Goal: Task Accomplishment & Management: Manage account settings

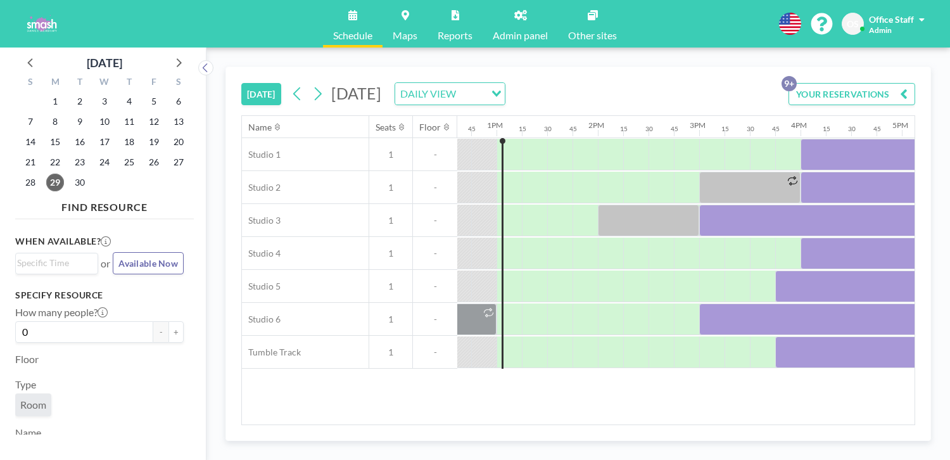
scroll to position [0, 1295]
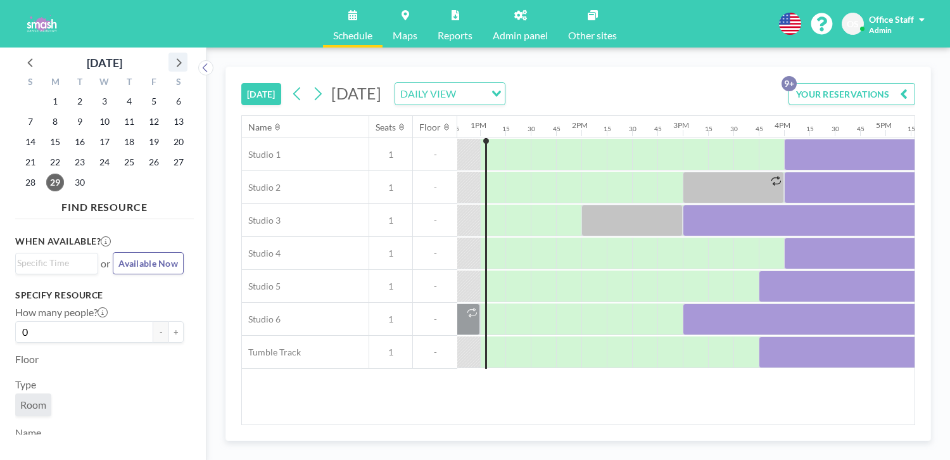
click at [177, 58] on icon at bounding box center [179, 62] width 5 height 9
click at [170, 92] on span "4" at bounding box center [179, 101] width 18 height 18
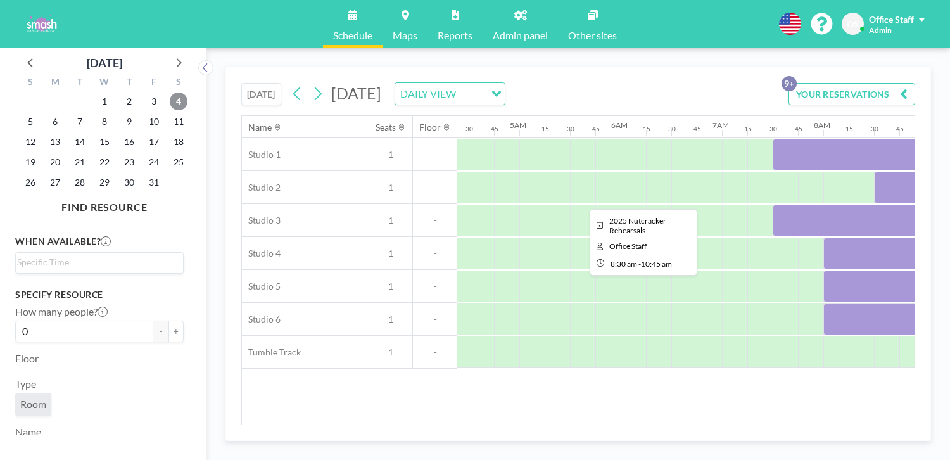
scroll to position [0, 538]
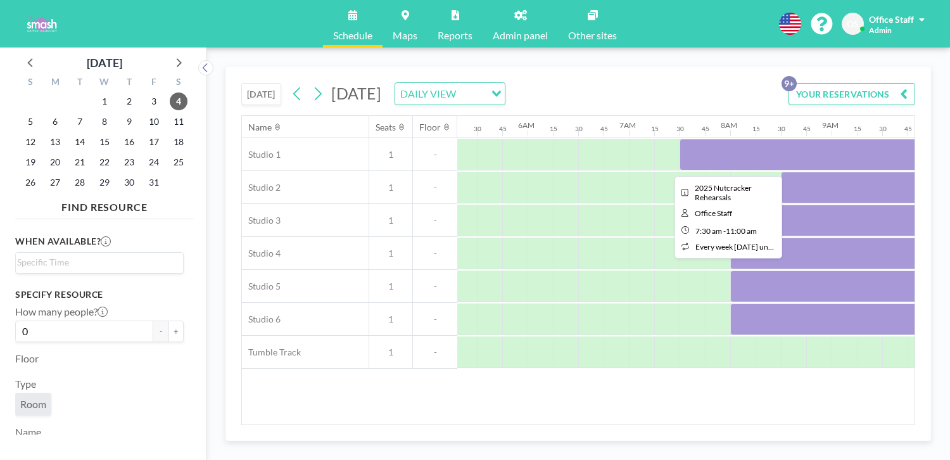
click at [680, 139] on div at bounding box center [857, 155] width 355 height 32
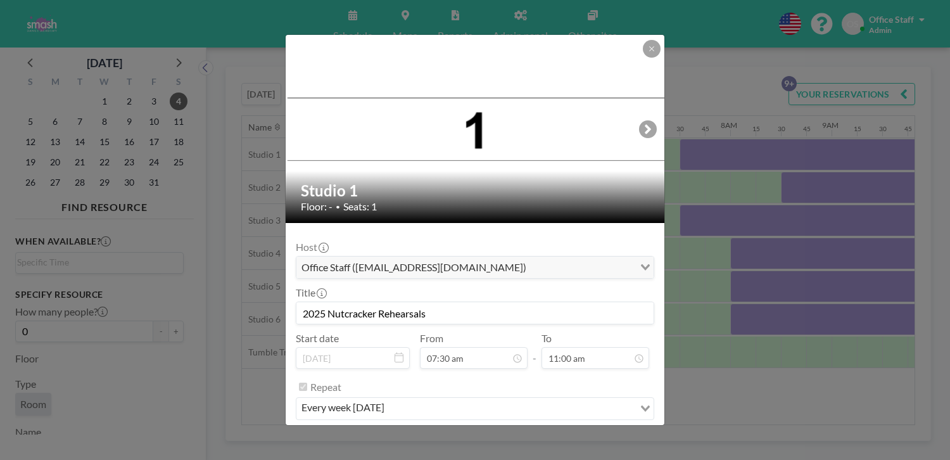
click at [448, 302] on input "2025 Nutcracker Rehearsals" at bounding box center [474, 313] width 357 height 22
drag, startPoint x: 441, startPoint y: 280, endPoint x: 398, endPoint y: 284, distance: 42.6
click at [398, 302] on input "2025 Nutcracker Rehearsals" at bounding box center [474, 313] width 357 height 22
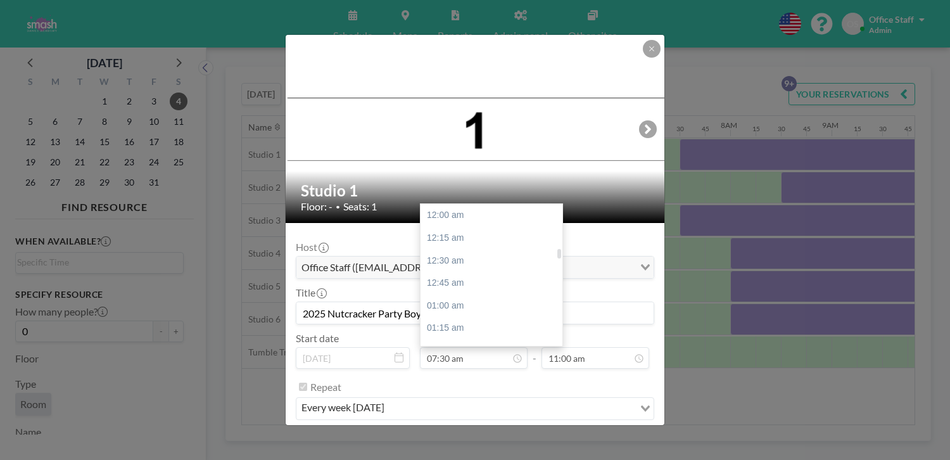
scroll to position [607, 0]
type input "2025 Nutcracker Party Boys"
click at [463, 319] on div "08:00 am" at bounding box center [492, 330] width 142 height 23
type input "08:00 am"
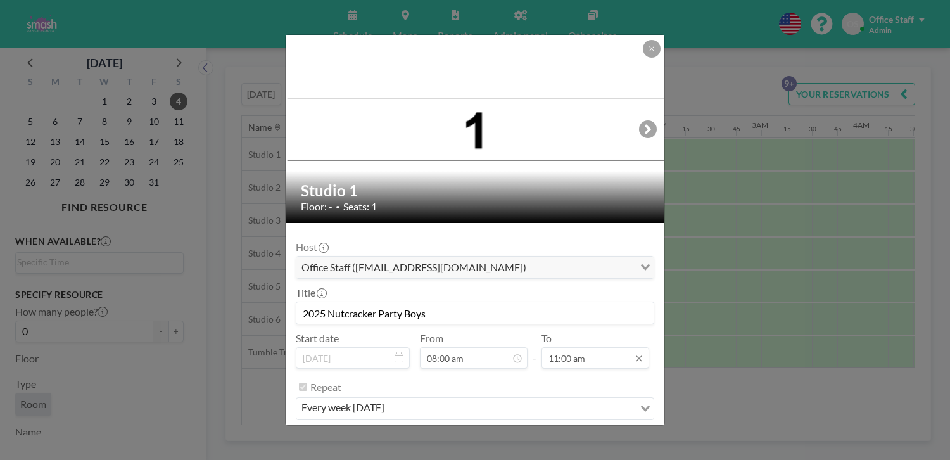
scroll to position [890, 0]
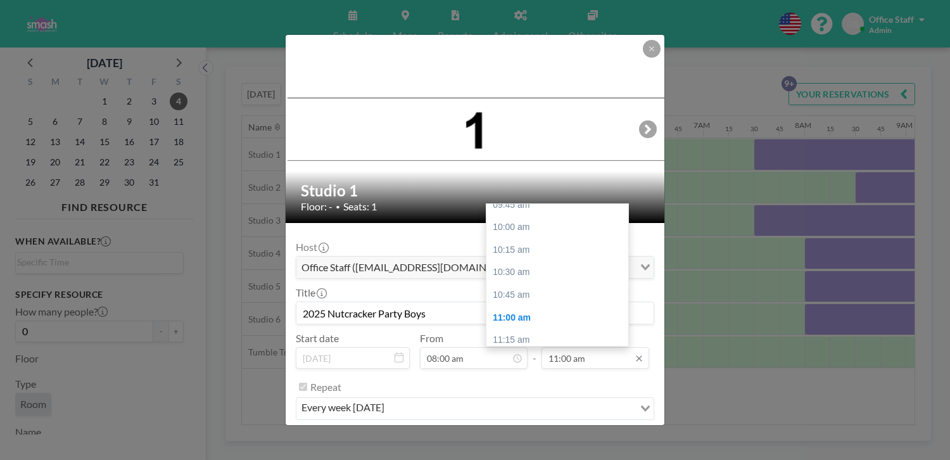
click at [554, 347] on input "11:00 am" at bounding box center [596, 358] width 108 height 22
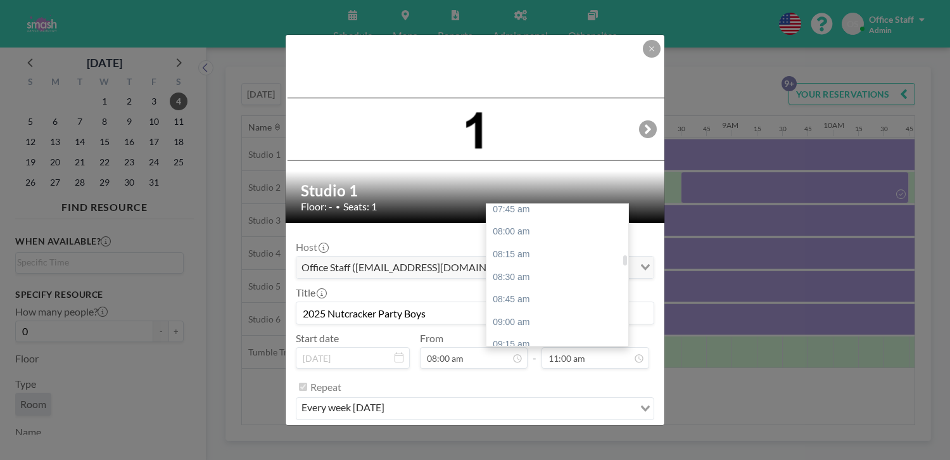
scroll to position [702, 0]
click at [497, 314] on div "09:00 am" at bounding box center [557, 325] width 142 height 23
type input "09:00 am"
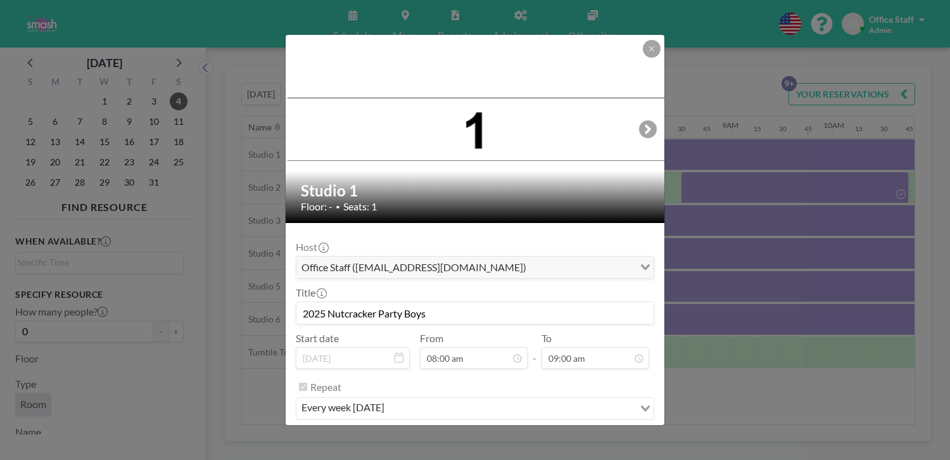
drag, startPoint x: 367, startPoint y: 285, endPoint x: 424, endPoint y: 285, distance: 57.0
click at [367, 302] on input "2025 Nutcracker Party Boys" at bounding box center [474, 313] width 357 height 22
drag, startPoint x: 395, startPoint y: 281, endPoint x: 293, endPoint y: 281, distance: 101.3
click at [293, 281] on div "Studio 1 Floor: - • Seats: 1 Host Office Staff (info@smashdanceacademy.com) Loa…" at bounding box center [475, 230] width 950 height 460
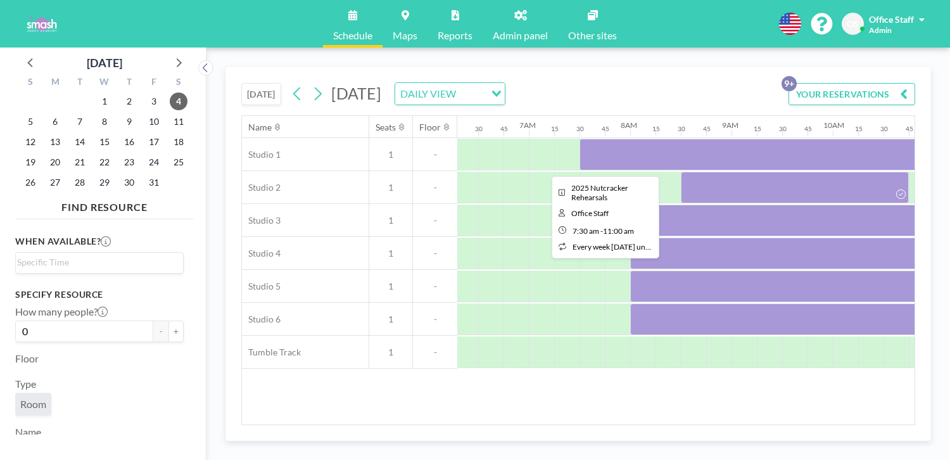
click at [580, 139] on div at bounding box center [757, 155] width 355 height 32
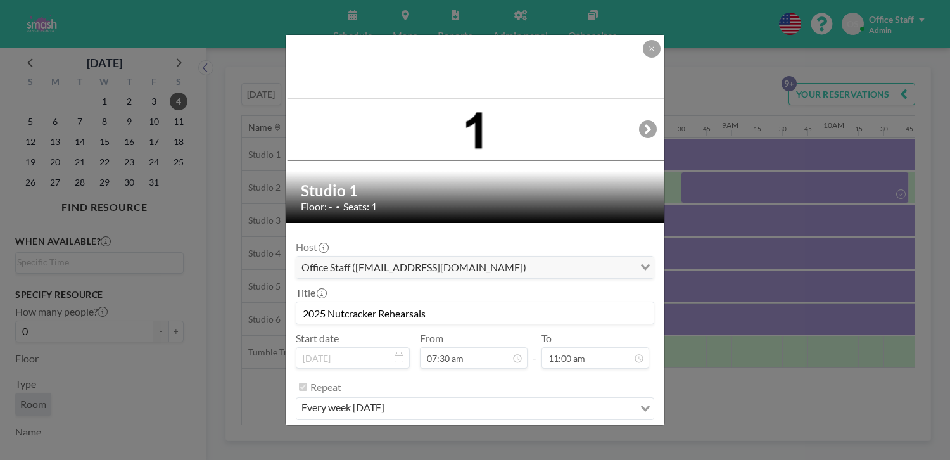
drag, startPoint x: 383, startPoint y: 280, endPoint x: 327, endPoint y: 281, distance: 55.7
click at [327, 281] on form "Host Office Staff (info@smashdanceacademy.com) Loading... Title 2025 Nutcracker…" at bounding box center [475, 342] width 379 height 239
click at [420, 302] on input "2025 Nutcracker Rehearsals" at bounding box center [474, 313] width 357 height 22
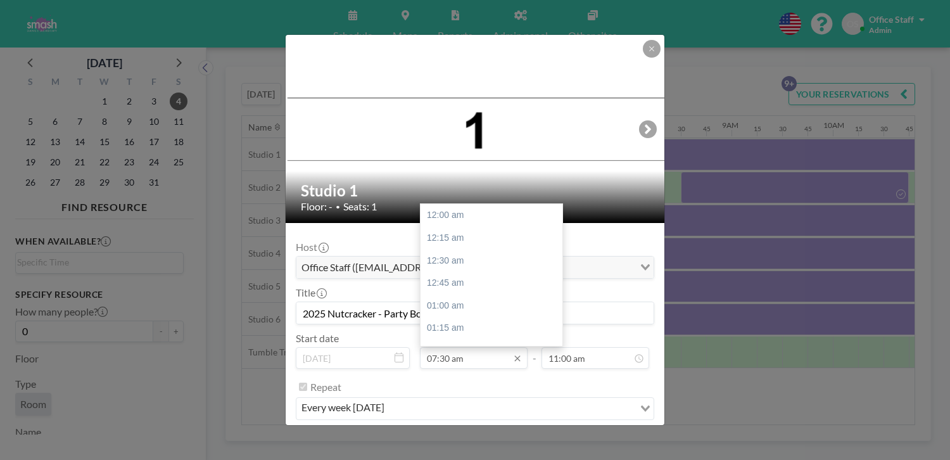
scroll to position [607, 0]
type input "2025 Nutcracker - Party Boys"
click at [470, 319] on div "08:00 am" at bounding box center [492, 330] width 142 height 23
type input "08:00 am"
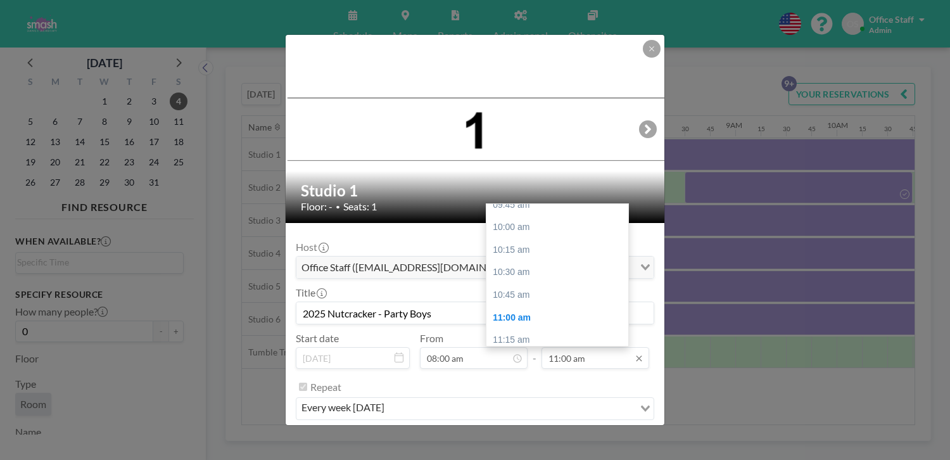
scroll to position [0, 638]
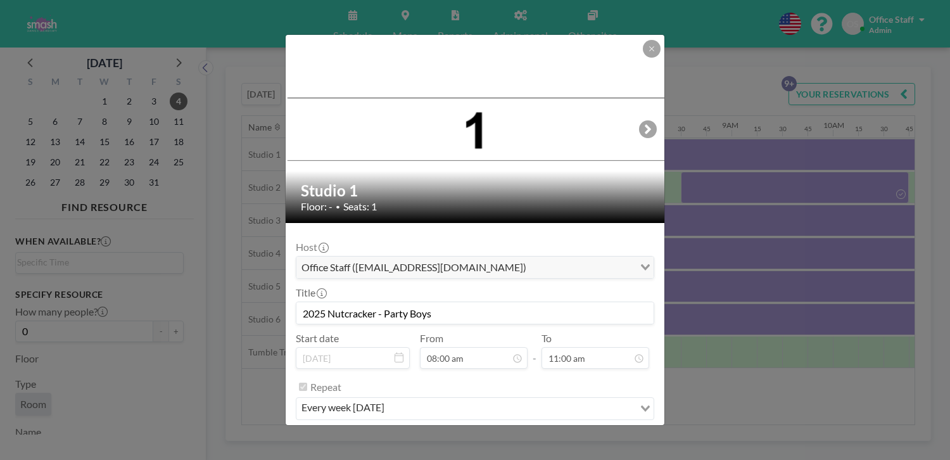
click at [403, 302] on input "2025 Nutcracker - Party Boys" at bounding box center [474, 313] width 357 height 22
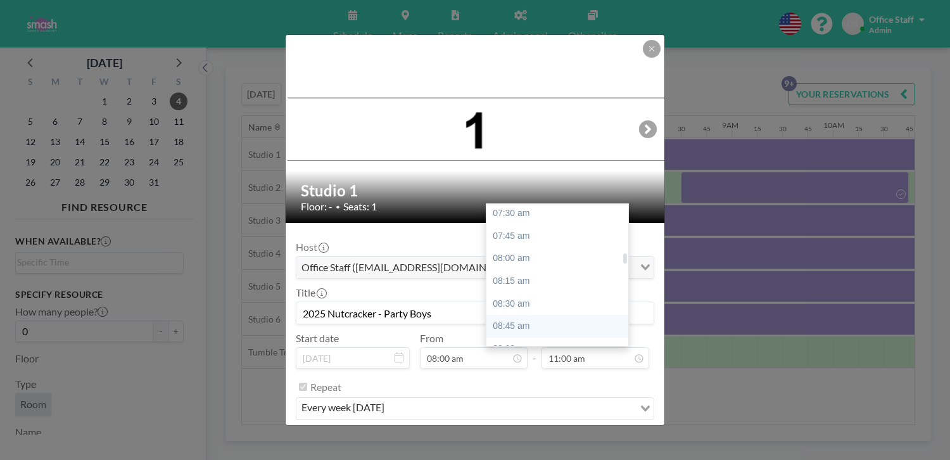
scroll to position [675, 0]
drag, startPoint x: 507, startPoint y: 231, endPoint x: 516, endPoint y: 245, distance: 16.5
click at [507, 341] on div "09:00 am" at bounding box center [557, 352] width 142 height 23
type input "09:00 am"
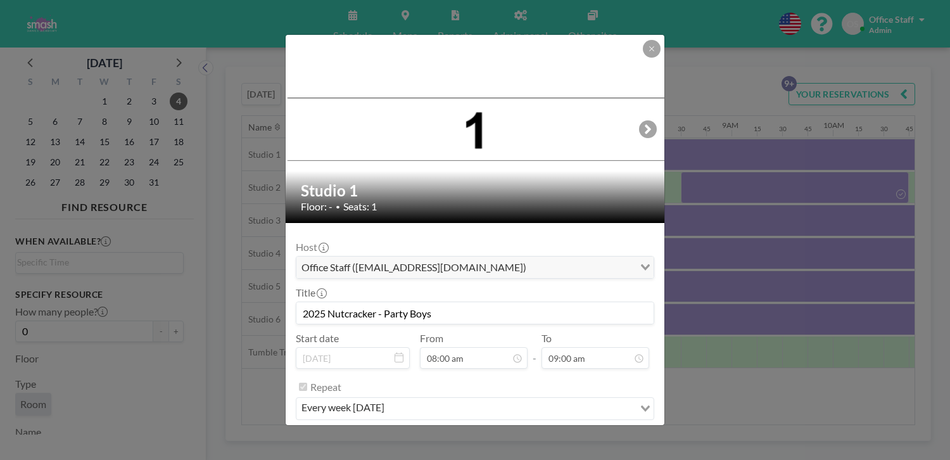
scroll to position [728, 0]
click at [580, 430] on button "SAVE CHANGES" at bounding box center [614, 441] width 80 height 22
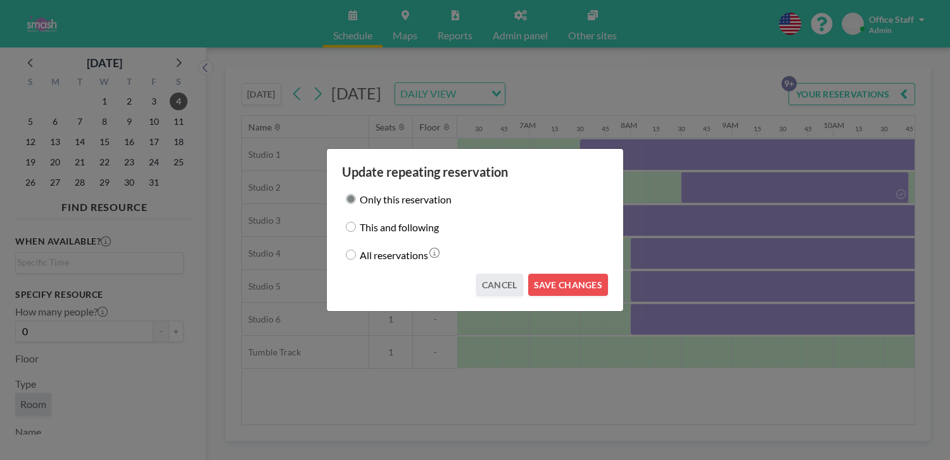
click at [558, 283] on div "Update repeating reservation Only this reservation This and following All reser…" at bounding box center [475, 229] width 298 height 163
click at [557, 276] on button "SAVE CHANGES" at bounding box center [568, 285] width 80 height 22
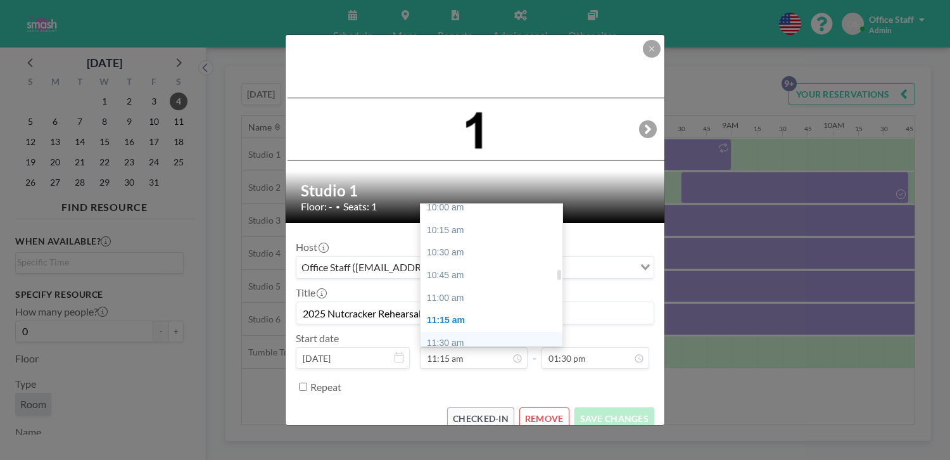
scroll to position [887, 0]
drag, startPoint x: 458, startPoint y: 190, endPoint x: 503, endPoint y: 259, distance: 82.4
click at [457, 310] on div "11:00 am" at bounding box center [492, 321] width 142 height 23
type input "11:00 am"
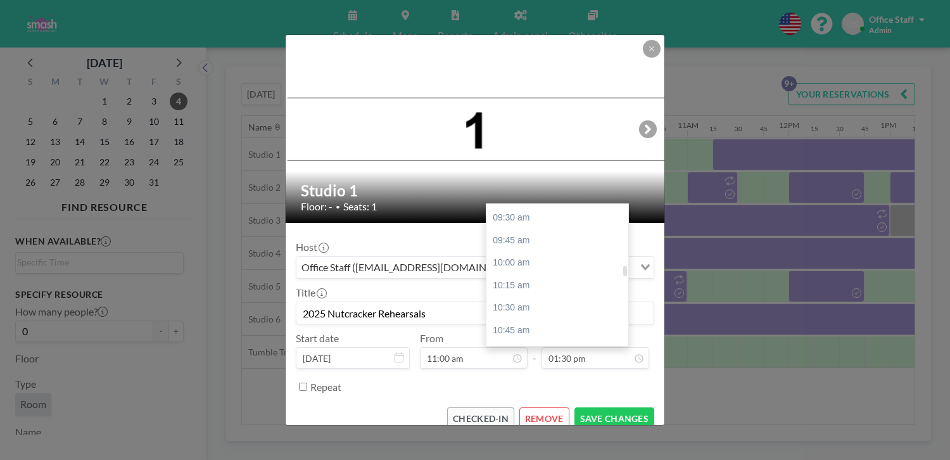
scroll to position [853, 0]
drag, startPoint x: 499, startPoint y: 288, endPoint x: 437, endPoint y: 295, distance: 62.5
click at [498, 411] on div "11:45 am" at bounding box center [557, 422] width 142 height 23
type input "11:45 am"
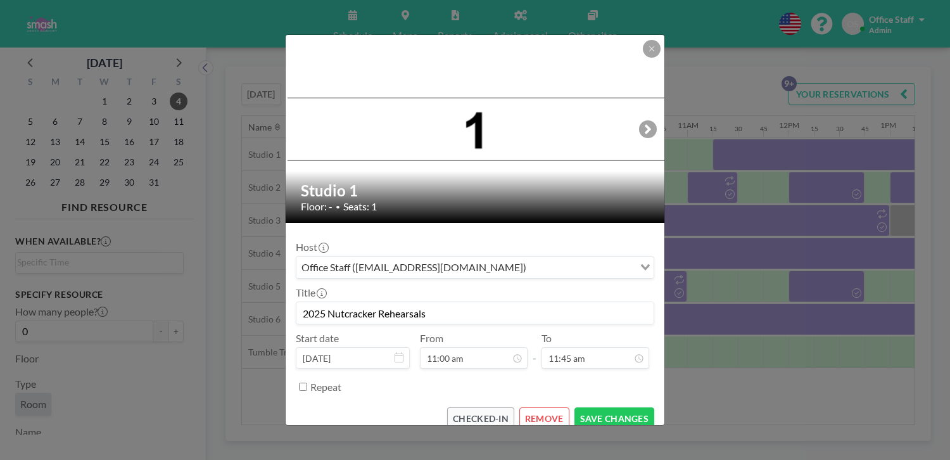
click at [419, 302] on input "2025 Nutcracker Rehearsals" at bounding box center [474, 313] width 357 height 22
click at [416, 302] on input "2025 Nutcracker RoyaPages" at bounding box center [474, 313] width 357 height 22
type input "2025 Nutcracker Royal Pages"
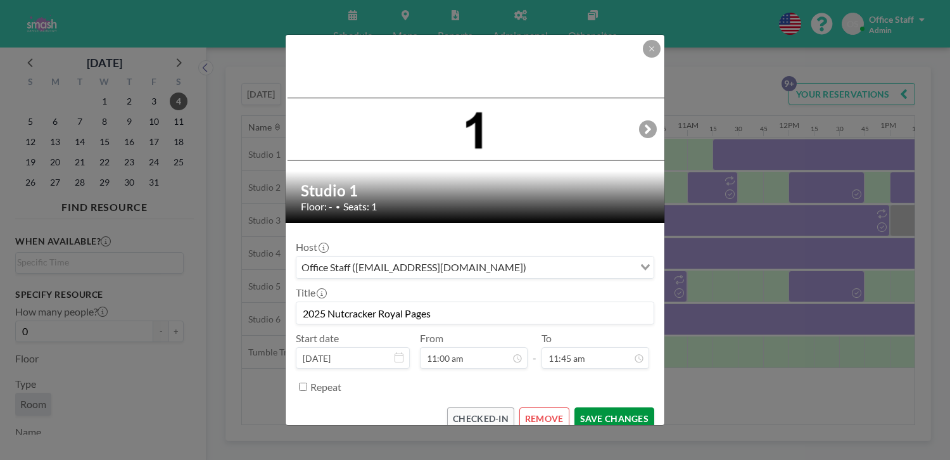
click at [596, 407] on button "SAVE CHANGES" at bounding box center [614, 418] width 80 height 22
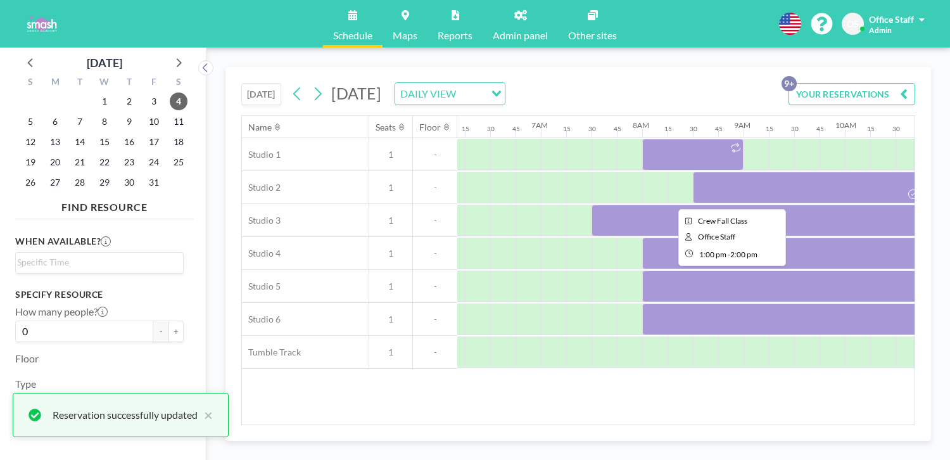
scroll to position [0, 623]
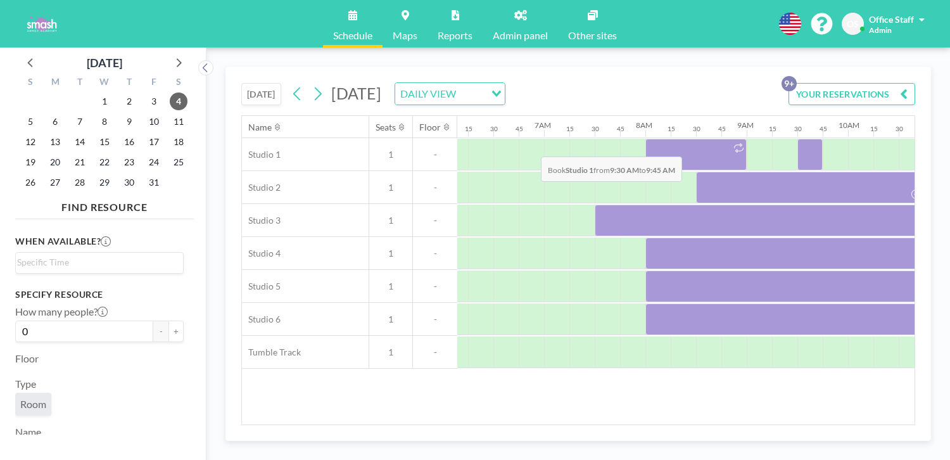
click at [797, 139] on div at bounding box center [809, 155] width 25 height 32
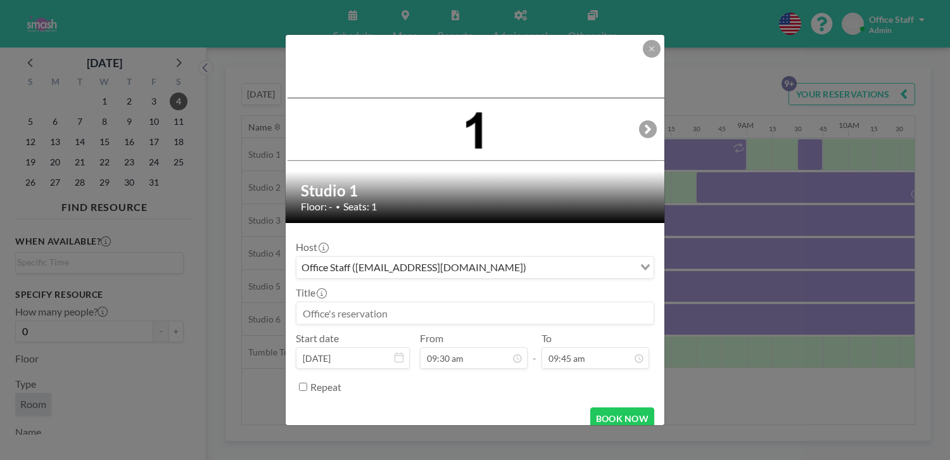
click at [355, 302] on input at bounding box center [474, 313] width 357 height 22
paste input "2025 Nutcracker - Party Boys"
drag, startPoint x: 412, startPoint y: 291, endPoint x: 426, endPoint y: 296, distance: 14.2
click at [452, 302] on input "2025 Nutcracker - Party Boys" at bounding box center [474, 313] width 357 height 22
click at [412, 302] on input "2025 Nutcracker - Party Boys" at bounding box center [474, 313] width 357 height 22
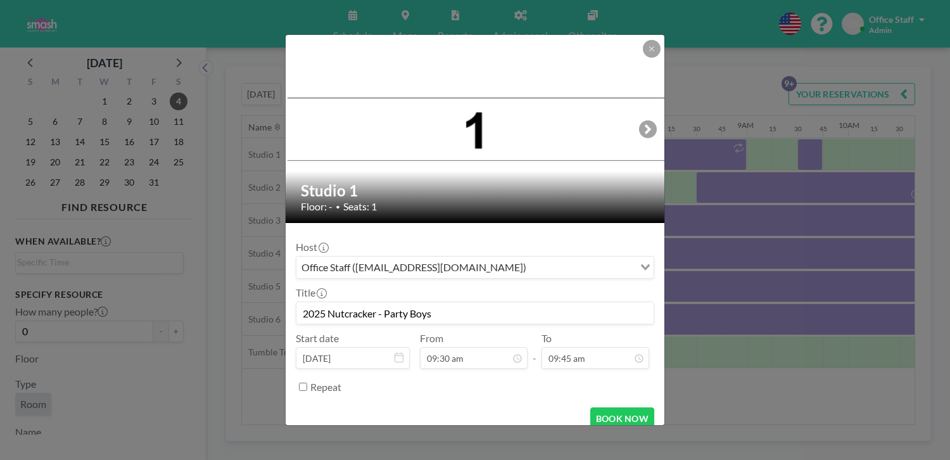
drag, startPoint x: 441, startPoint y: 290, endPoint x: 482, endPoint y: 289, distance: 41.2
click at [482, 302] on input "2025 Nutcracker - Party Boys" at bounding box center [474, 313] width 357 height 22
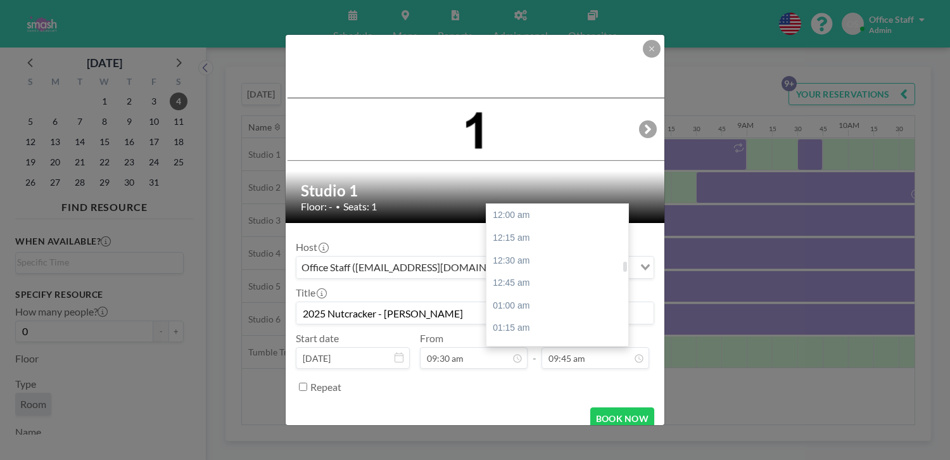
scroll to position [789, 0]
type input "2025 Nutcracker - Young Clara"
click at [498, 385] on div "10:45 am" at bounding box center [557, 396] width 142 height 23
type input "10:45 am"
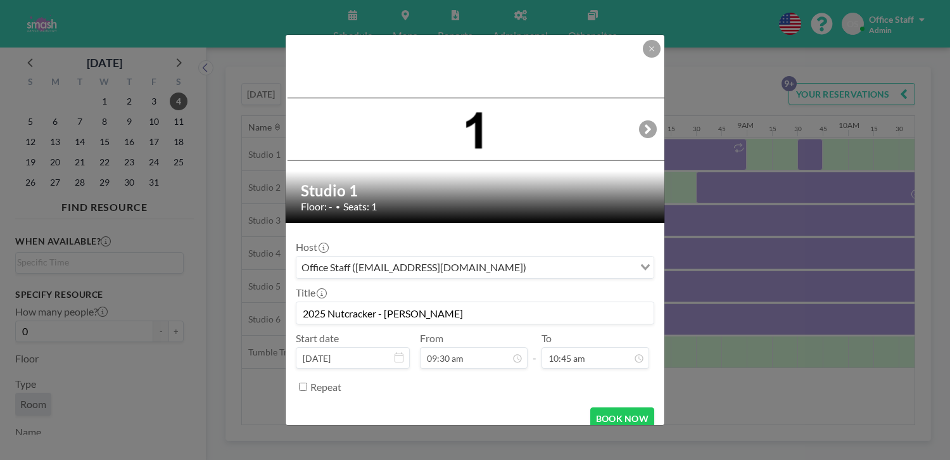
scroll to position [0, 0]
click at [601, 407] on button "BOOK NOW" at bounding box center [622, 418] width 64 height 22
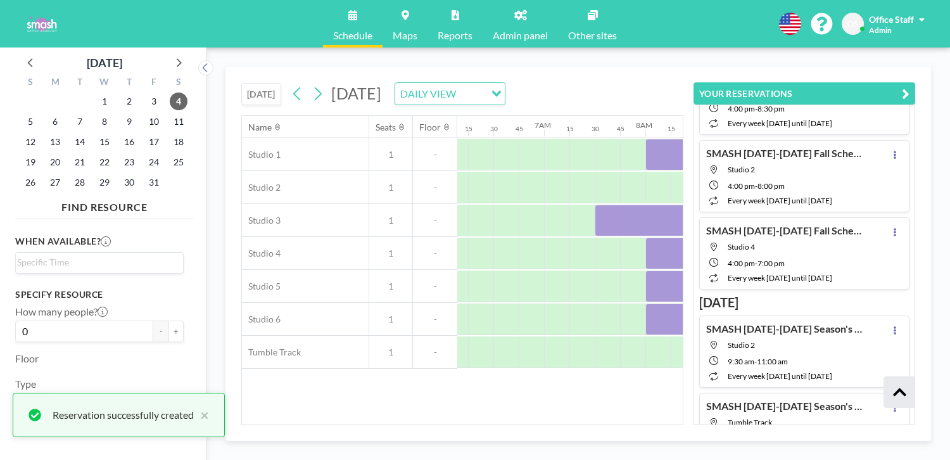
scroll to position [386, 0]
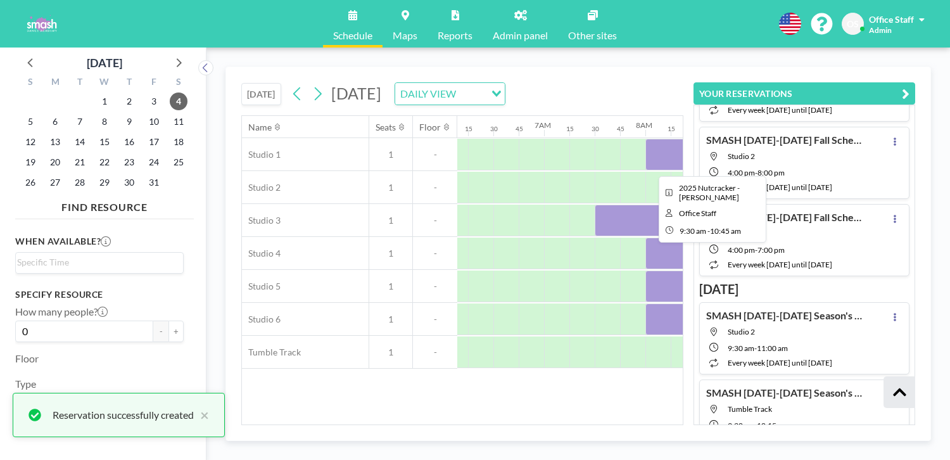
click at [797, 139] on div at bounding box center [860, 155] width 127 height 32
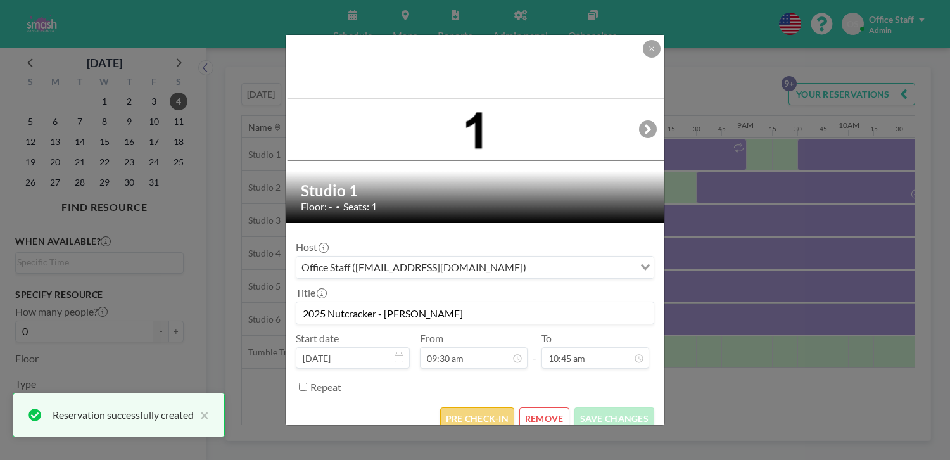
click at [476, 407] on button "PRE CHECK-IN" at bounding box center [477, 418] width 74 height 22
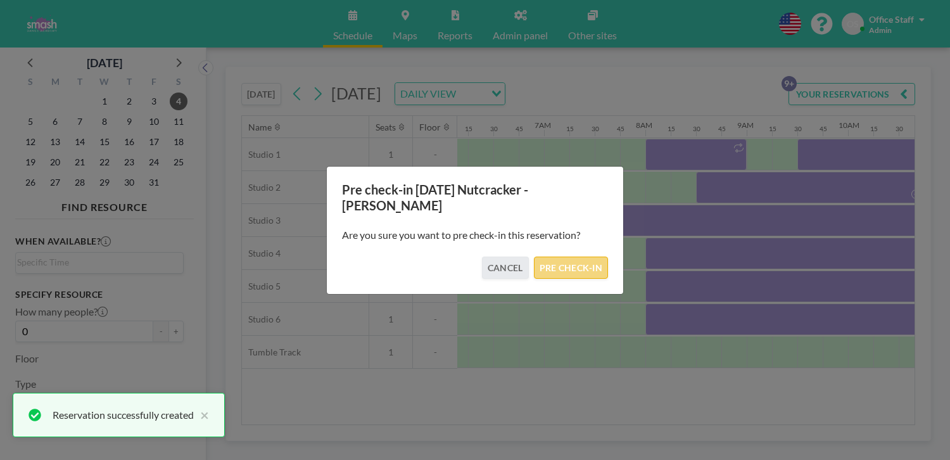
click at [554, 257] on button "PRE CHECK-IN" at bounding box center [571, 268] width 74 height 22
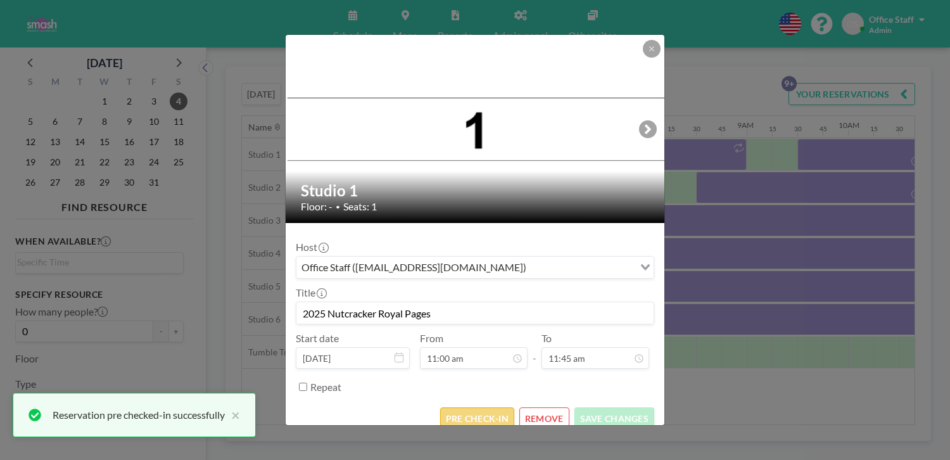
click at [467, 407] on button "PRE CHECK-IN" at bounding box center [477, 418] width 74 height 22
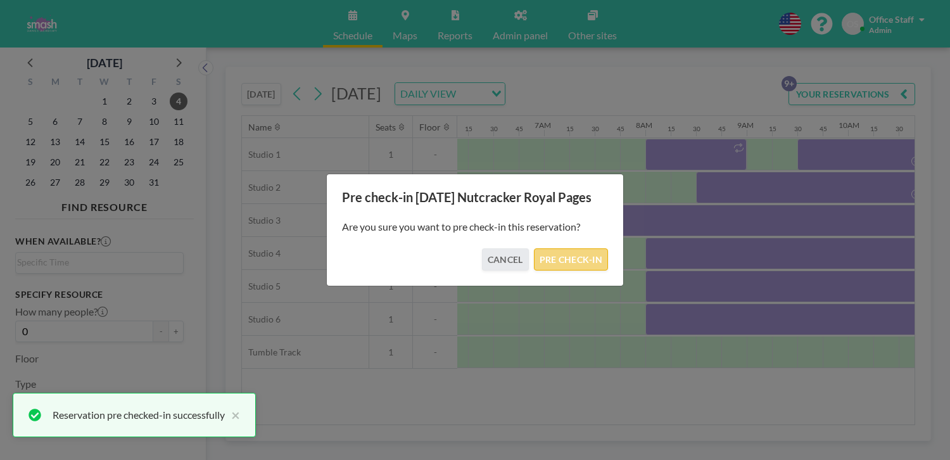
click at [561, 250] on button "PRE CHECK-IN" at bounding box center [571, 259] width 74 height 22
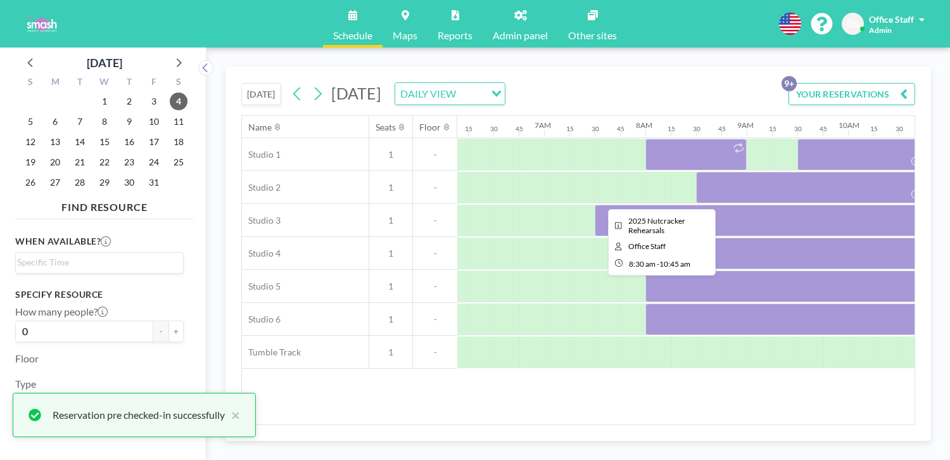
click at [696, 172] on div at bounding box center [810, 188] width 228 height 32
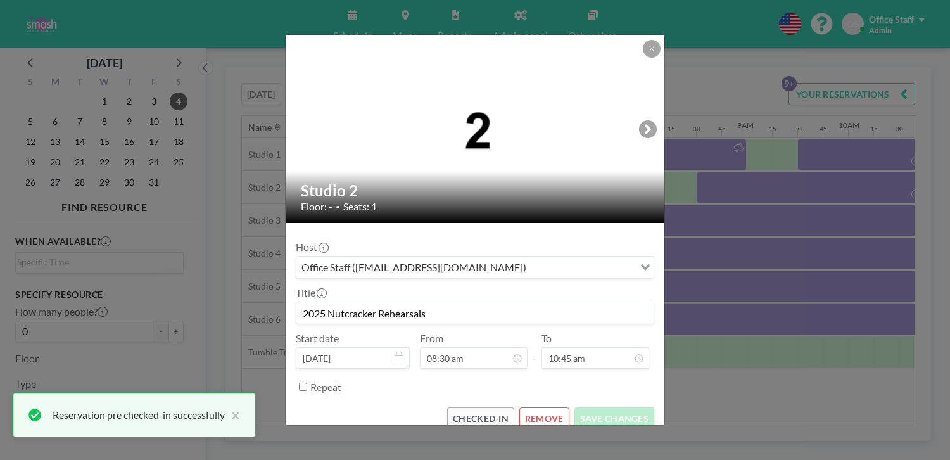
click at [471, 302] on input "2025 Nutcracker Rehearsals" at bounding box center [474, 313] width 357 height 22
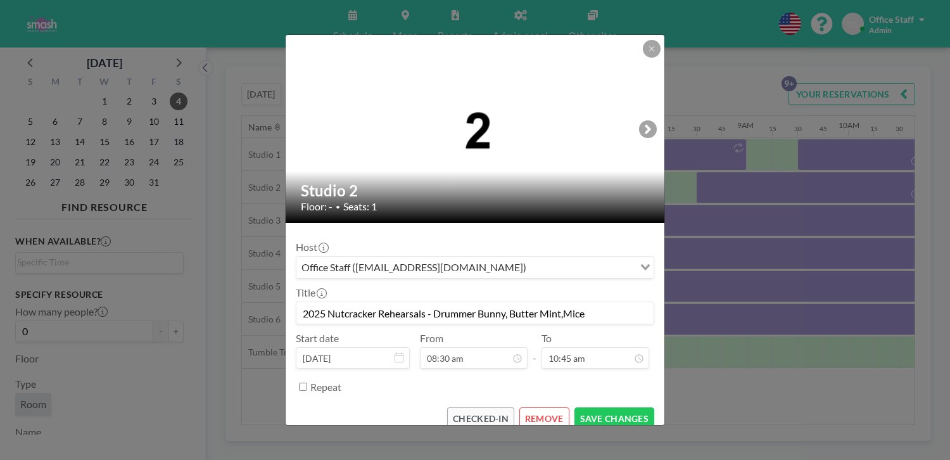
click at [551, 302] on input "2025 Nutcracker Rehearsals - Drummer Bunny, Butter Mint,Mice" at bounding box center [474, 313] width 357 height 22
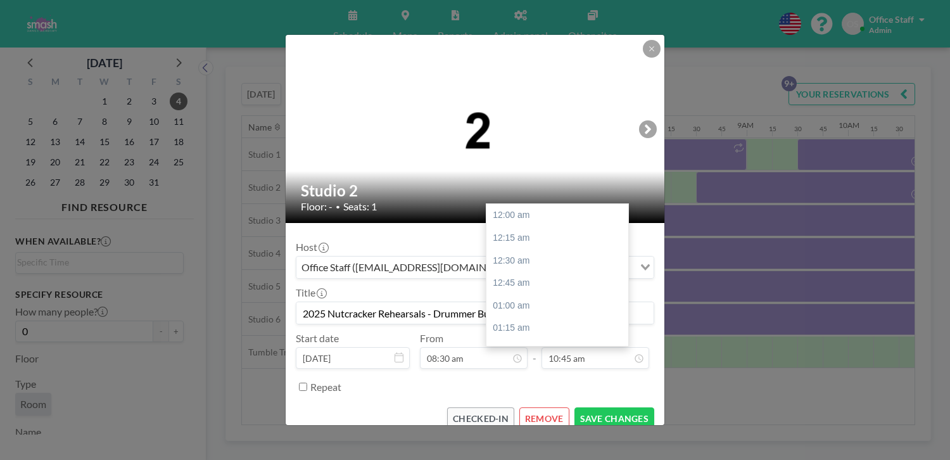
scroll to position [870, 0]
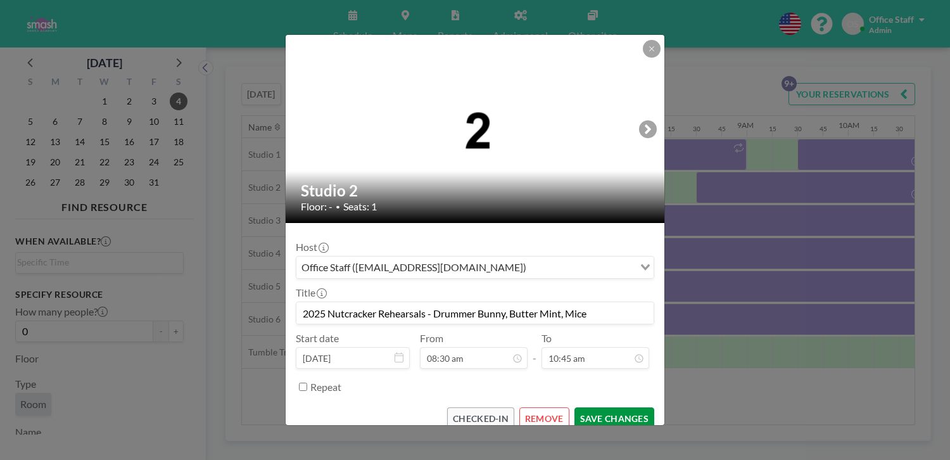
type input "2025 Nutcracker Rehearsals - Drummer Bunny, Butter Mint, Mice"
click at [584, 407] on button "SAVE CHANGES" at bounding box center [614, 418] width 80 height 22
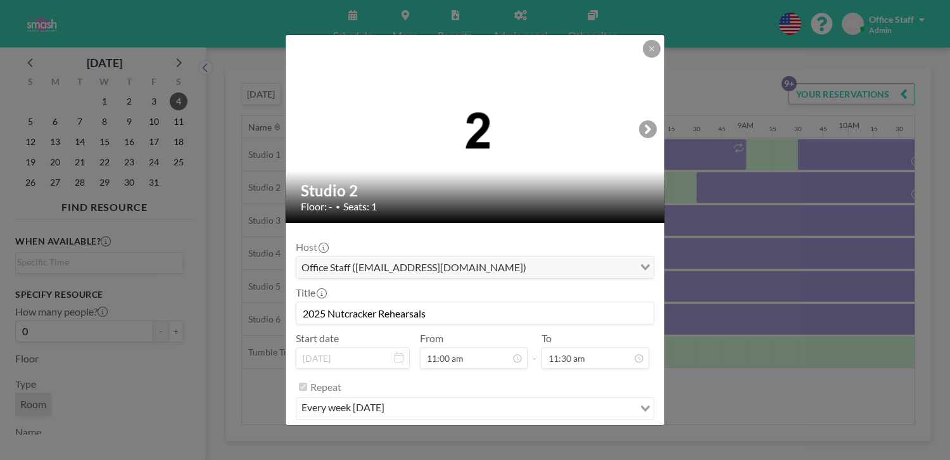
scroll to position [930, 0]
click at [529, 430] on button "REMOVE" at bounding box center [544, 441] width 50 height 22
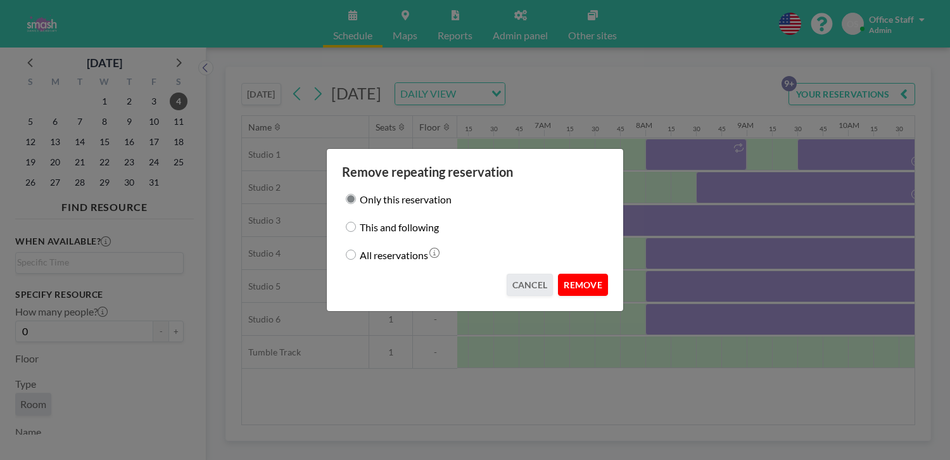
click at [558, 274] on button "REMOVE" at bounding box center [583, 285] width 50 height 22
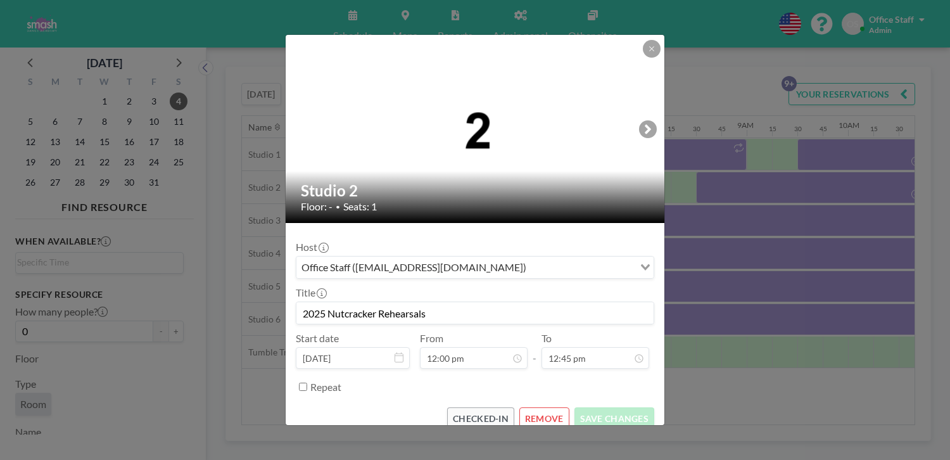
click at [527, 407] on button "REMOVE" at bounding box center [544, 418] width 50 height 22
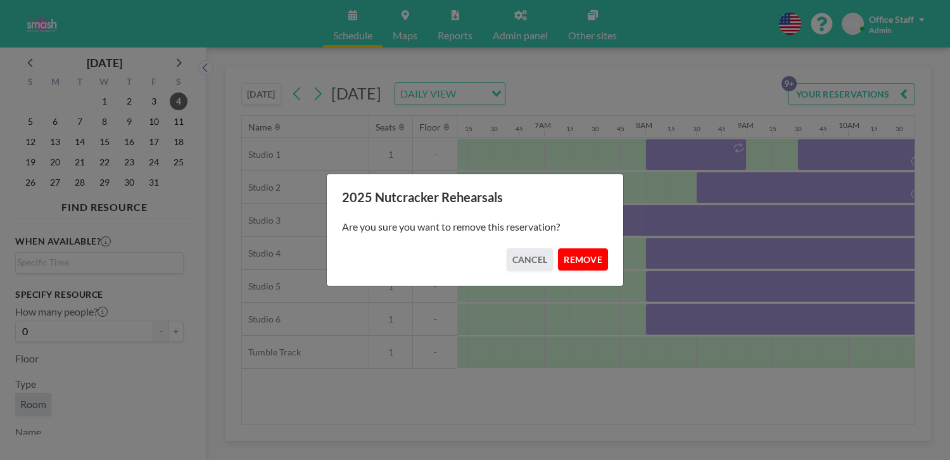
click at [558, 251] on button "REMOVE" at bounding box center [583, 259] width 50 height 22
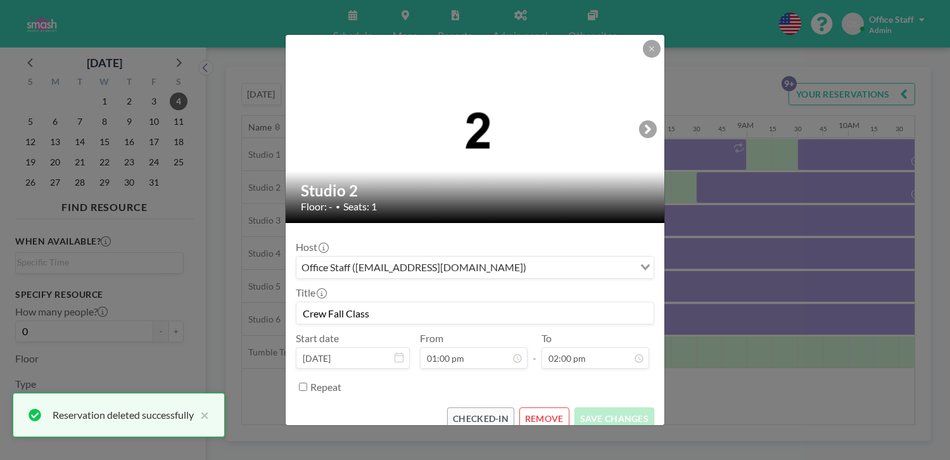
scroll to position [1132, 0]
click at [533, 407] on button "REMOVE" at bounding box center [544, 418] width 50 height 22
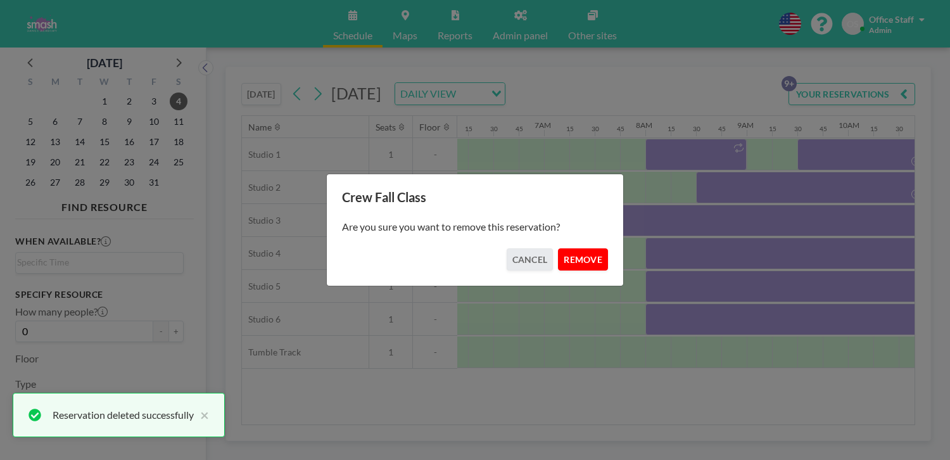
click at [558, 249] on button "REMOVE" at bounding box center [583, 259] width 50 height 22
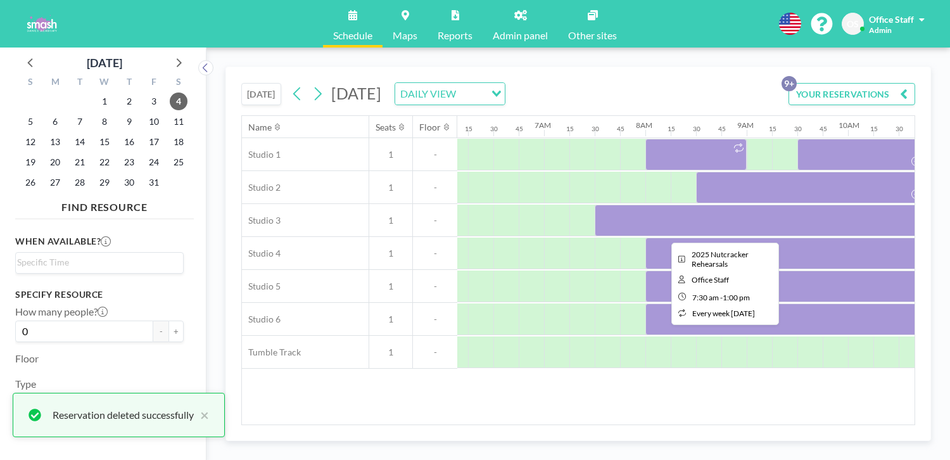
scroll to position [0, 612]
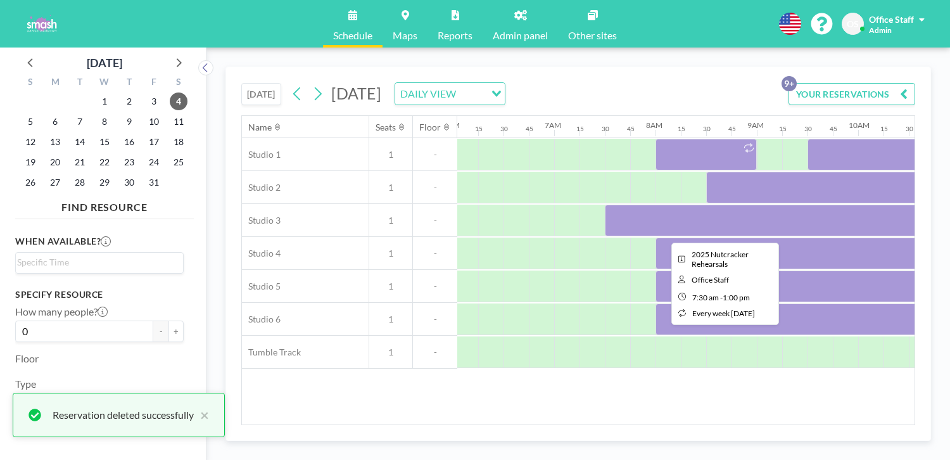
click at [625, 205] on div at bounding box center [883, 221] width 557 height 32
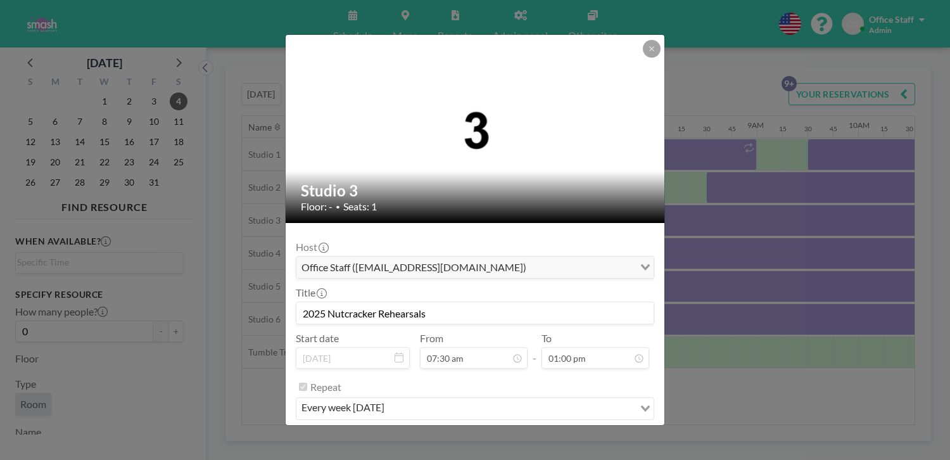
click at [441, 302] on input "2025 Nutcracker Rehearsals" at bounding box center [474, 313] width 357 height 22
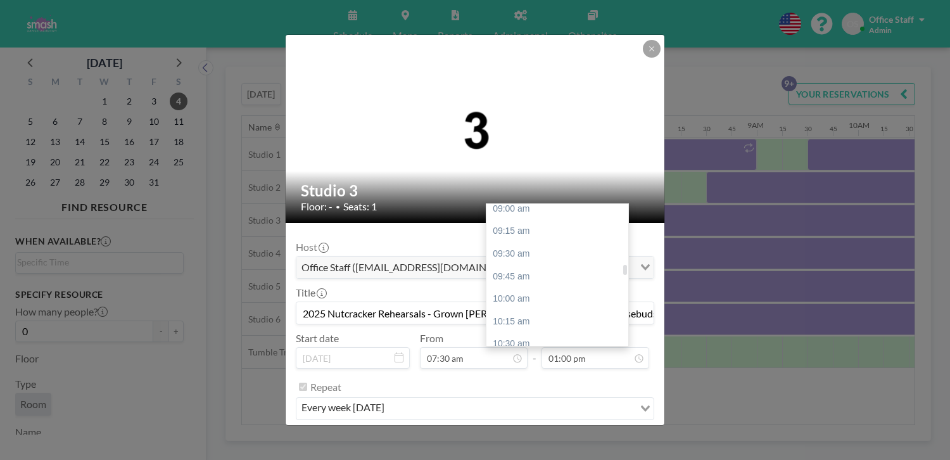
scroll to position [813, 0]
type input "2025 Nutcracker Rehearsals - Grown Clara, Mouse Queen, Rosebuds"
click at [502, 338] on div "10:30 am" at bounding box center [557, 349] width 142 height 23
type input "10:30 am"
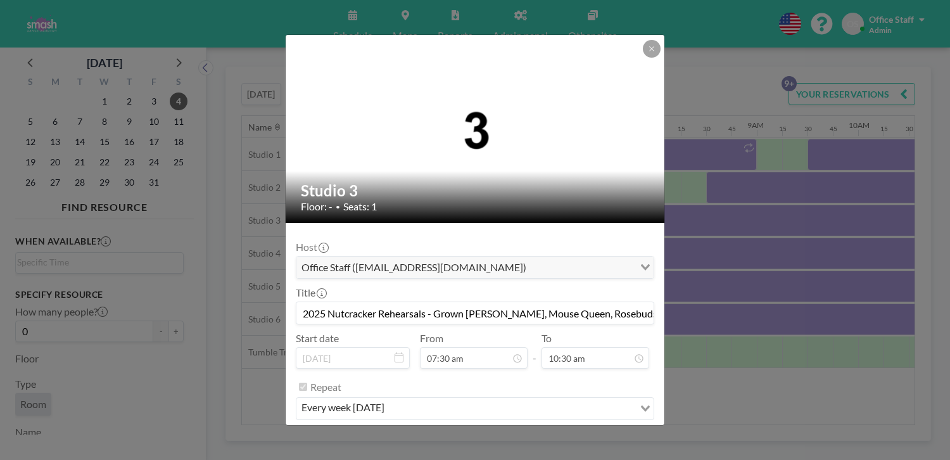
scroll to position [849, 0]
click at [592, 430] on button "SAVE CHANGES" at bounding box center [614, 441] width 80 height 22
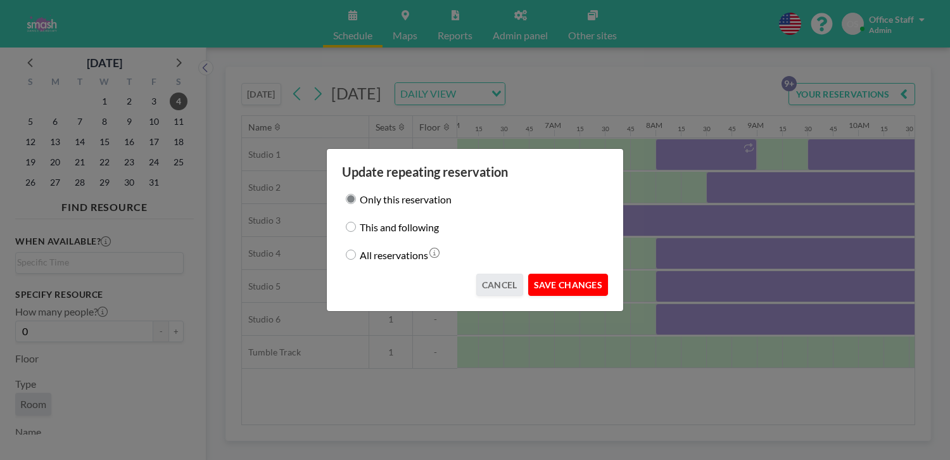
click at [549, 274] on button "SAVE CHANGES" at bounding box center [568, 285] width 80 height 22
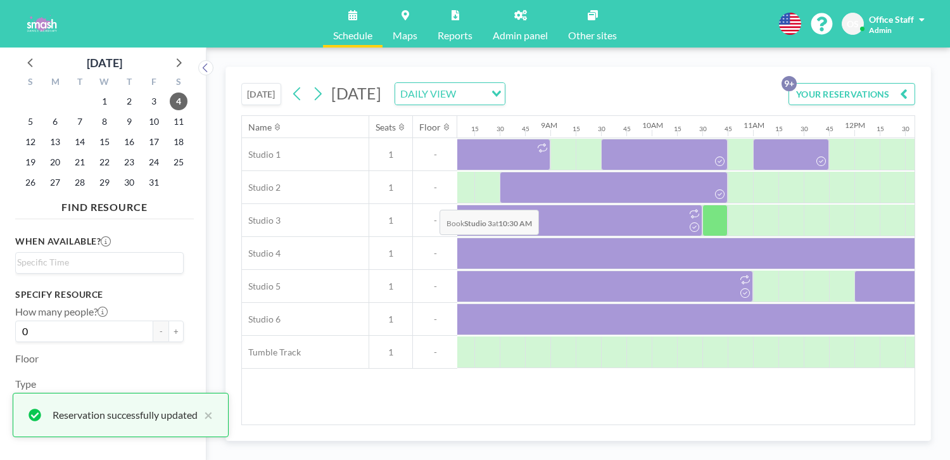
scroll to position [0, 820]
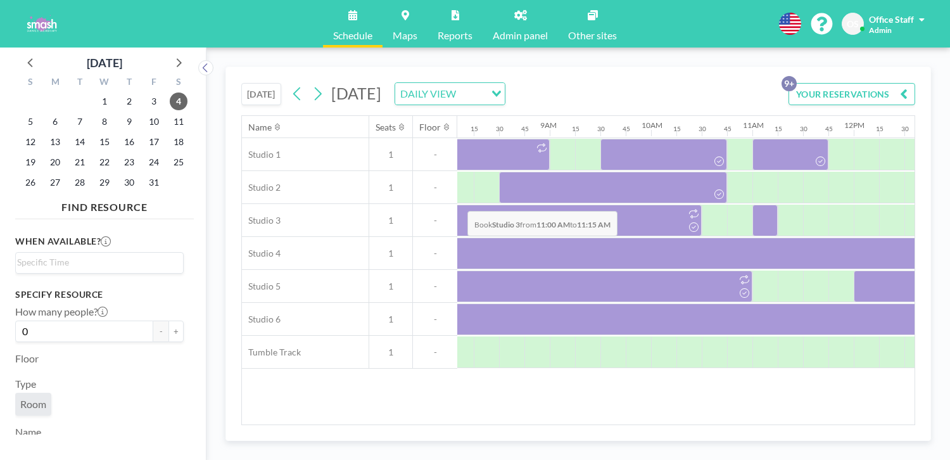
click at [752, 205] on div at bounding box center [764, 221] width 25 height 32
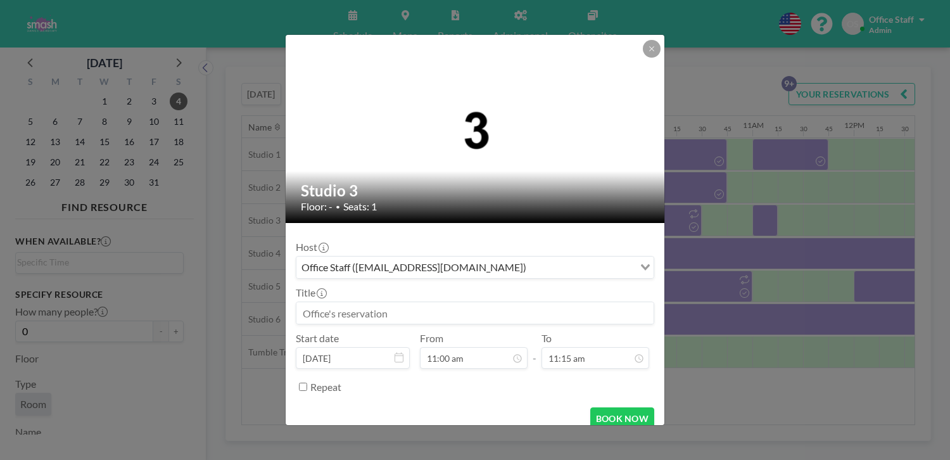
scroll to position [0, 819]
click at [376, 302] on input at bounding box center [474, 313] width 357 height 22
paste input "2025 Nutcracker - Party Boys"
drag, startPoint x: 405, startPoint y: 292, endPoint x: 471, endPoint y: 292, distance: 65.9
click at [471, 302] on input "2025 Nutcracker - Party Boys" at bounding box center [474, 313] width 357 height 22
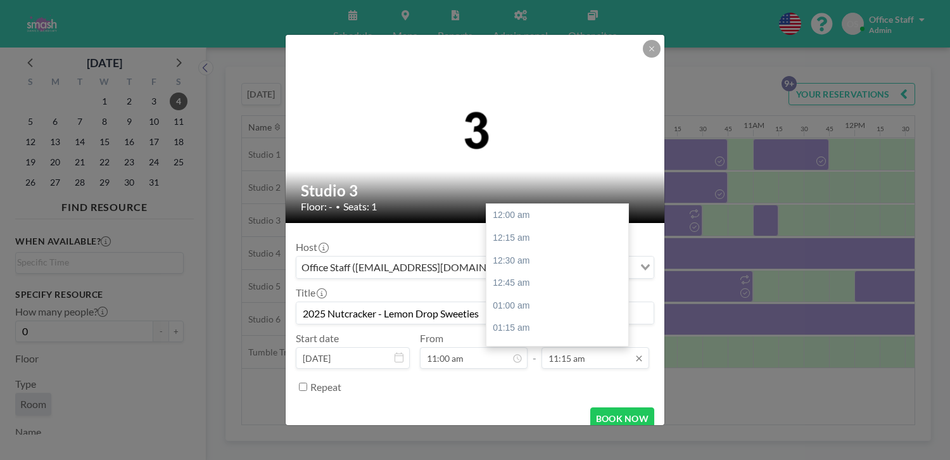
scroll to position [910, 0]
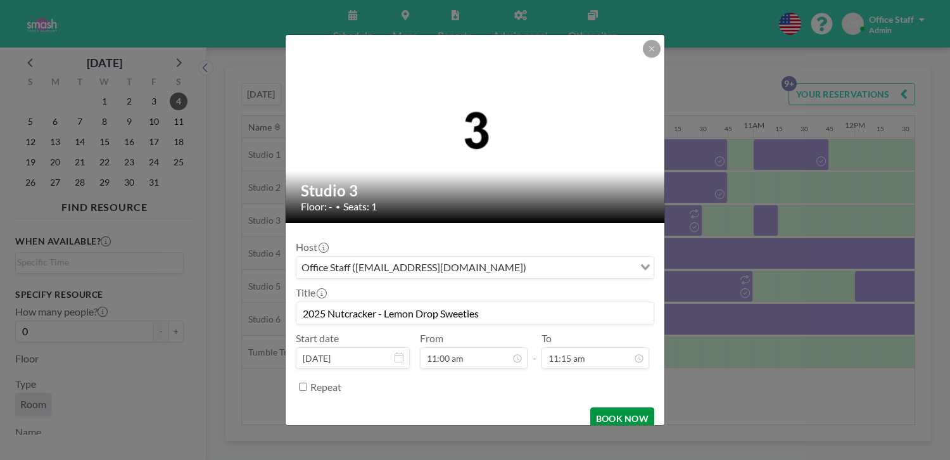
type input "2025 Nutcracker - Lemon Drop Sweeties"
click at [598, 407] on button "BOOK NOW" at bounding box center [622, 418] width 64 height 22
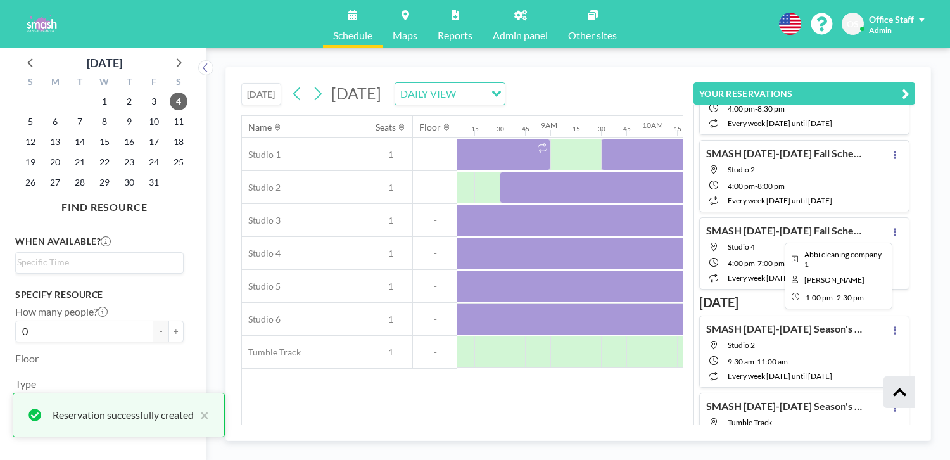
scroll to position [386, 0]
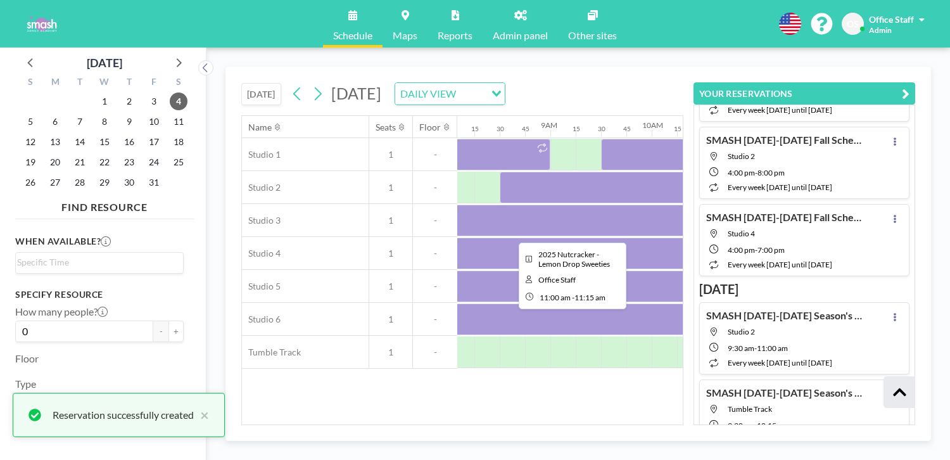
click at [753, 205] on div at bounding box center [765, 221] width 25 height 32
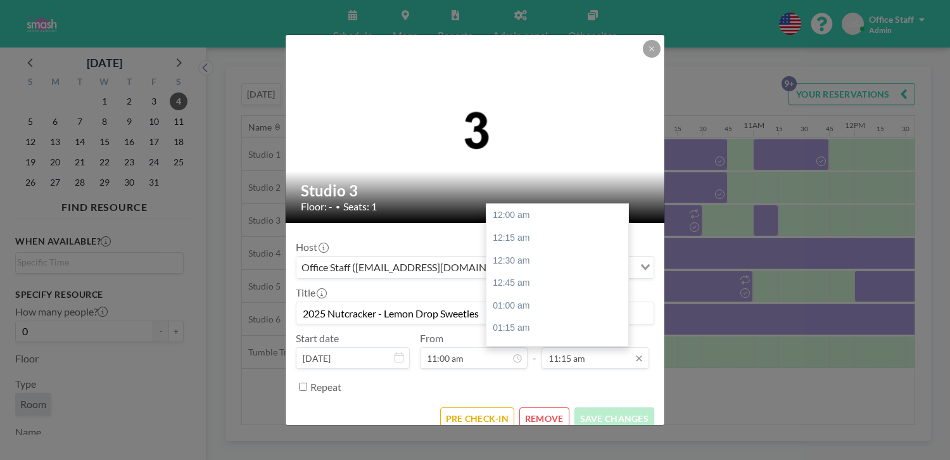
scroll to position [910, 0]
click at [510, 377] on div "12:00 pm" at bounding box center [557, 388] width 142 height 23
type input "12:00 pm"
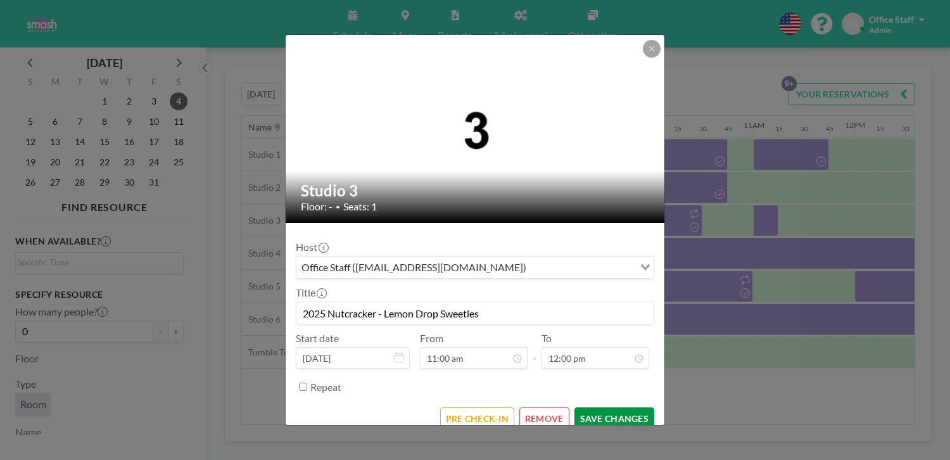
scroll to position [970, 0]
click at [597, 407] on button "SAVE CHANGES" at bounding box center [614, 418] width 80 height 22
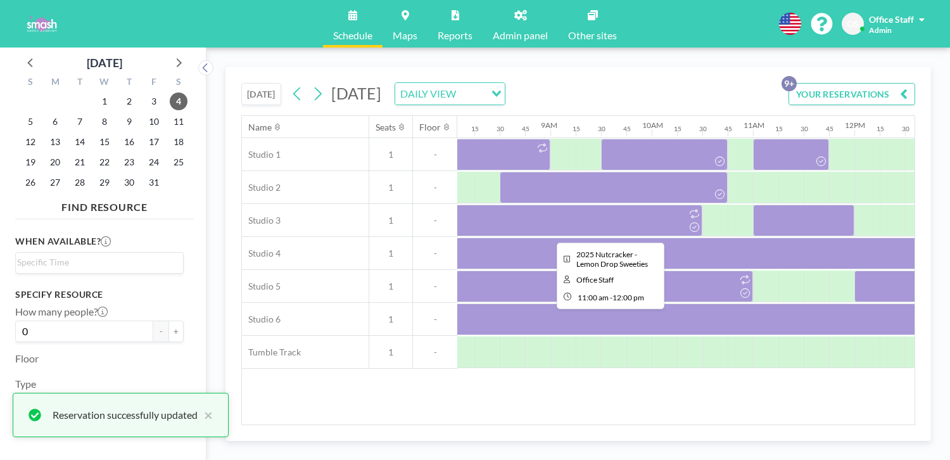
click at [753, 205] on div at bounding box center [803, 221] width 101 height 32
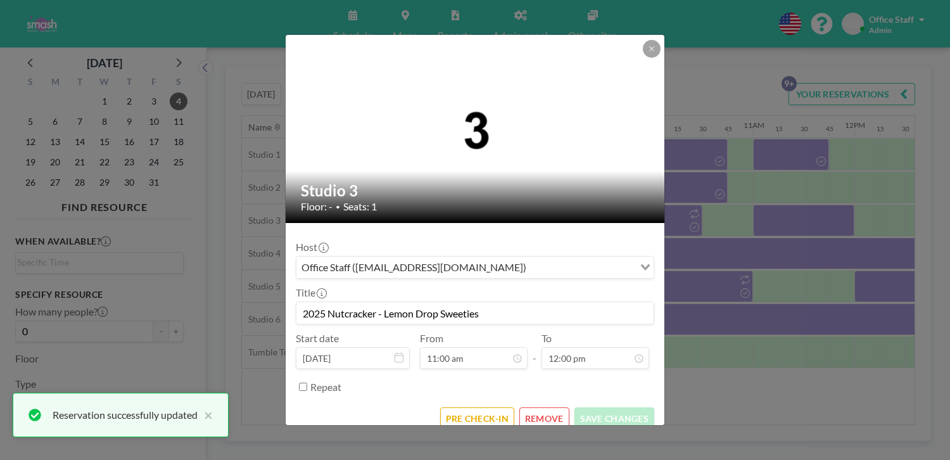
scroll to position [970, 0]
click at [475, 407] on button "PRE CHECK-IN" at bounding box center [477, 418] width 74 height 22
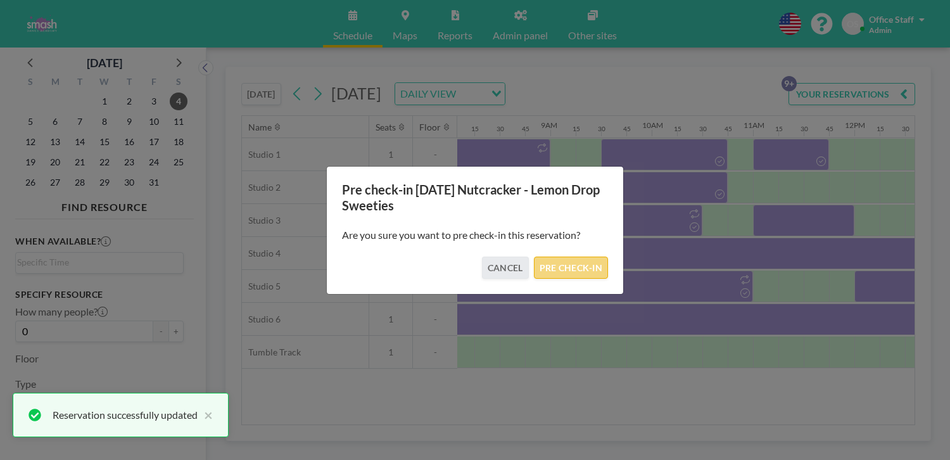
click at [559, 257] on button "PRE CHECK-IN" at bounding box center [571, 268] width 74 height 22
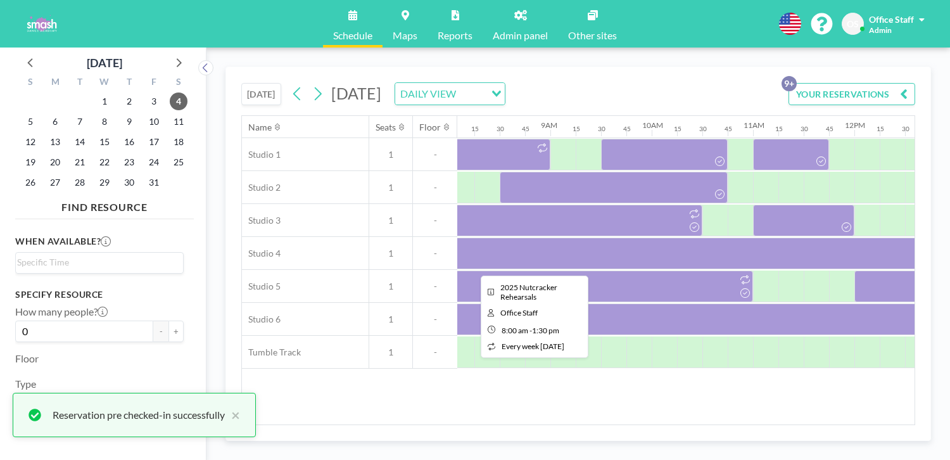
click at [490, 238] on div at bounding box center [727, 254] width 557 height 32
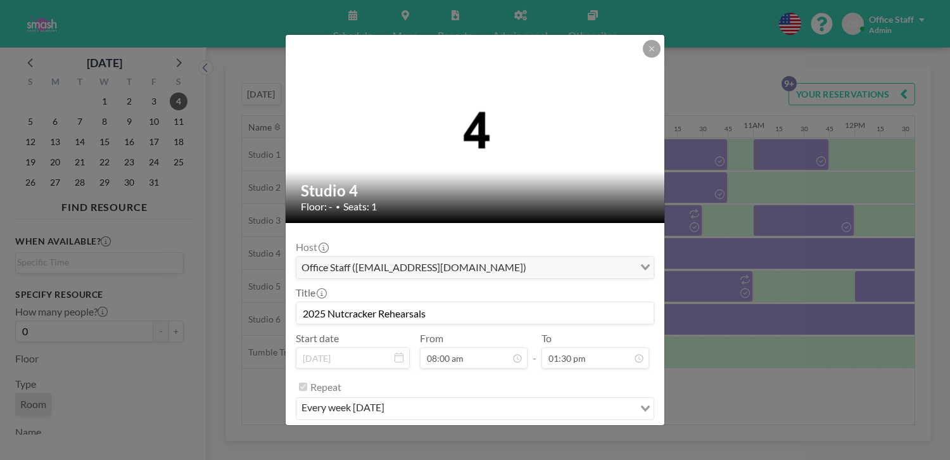
click at [448, 302] on input "2025 Nutcracker Rehearsals" at bounding box center [474, 313] width 357 height 22
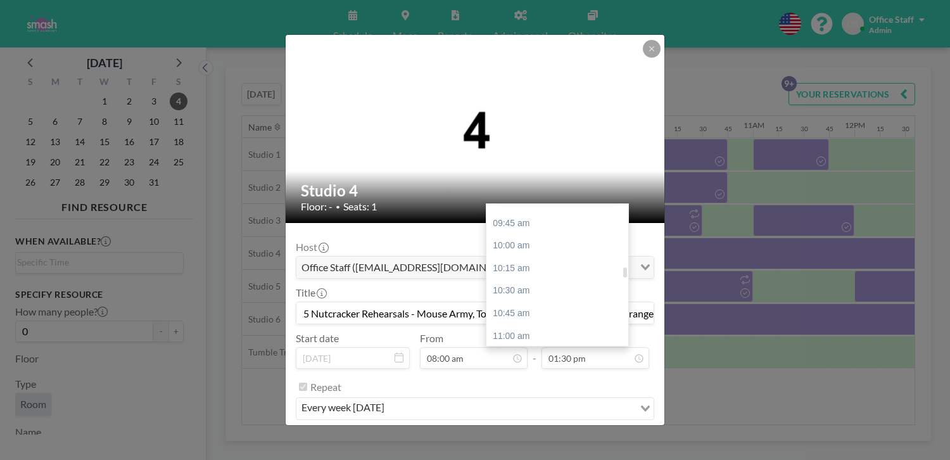
scroll to position [872, 0]
type input "2025 Nutcracker Rehearsals - Mouse Army, Toy Solders, Gondoliers, Candied Orange"
click at [535, 392] on div "11:45 am" at bounding box center [557, 403] width 142 height 23
type input "11:45 am"
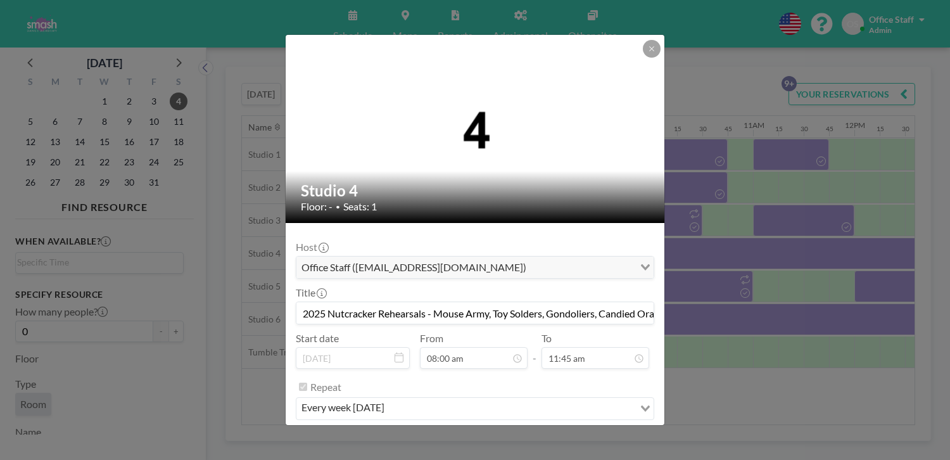
scroll to position [950, 0]
click at [484, 430] on button "PRE CHECK-IN" at bounding box center [477, 441] width 74 height 22
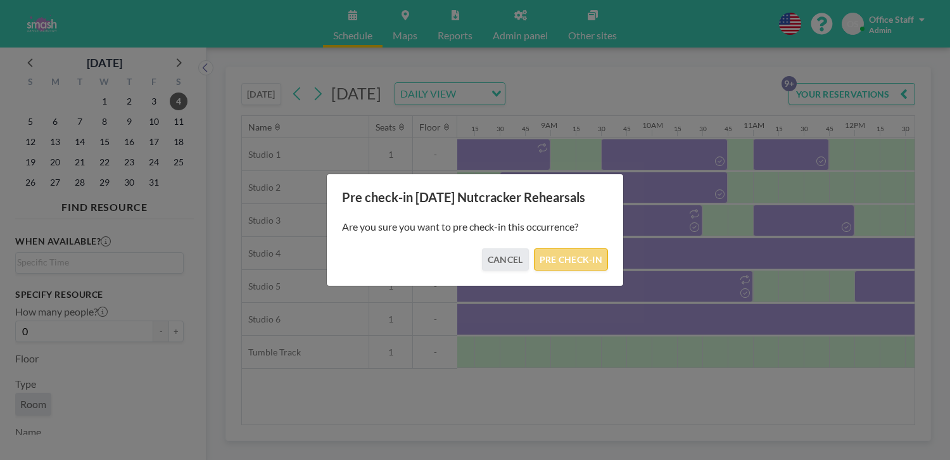
click at [564, 258] on button "PRE CHECK-IN" at bounding box center [571, 259] width 74 height 22
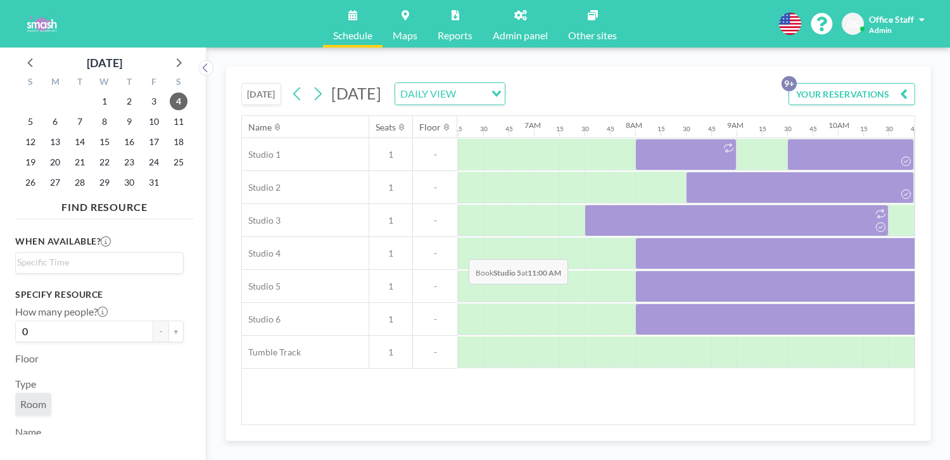
scroll to position [0, 631]
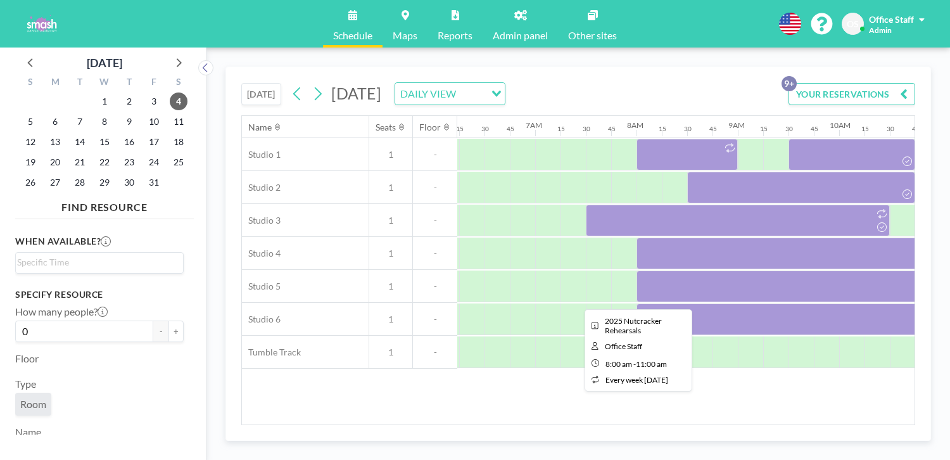
click at [637, 270] on div at bounding box center [789, 286] width 304 height 32
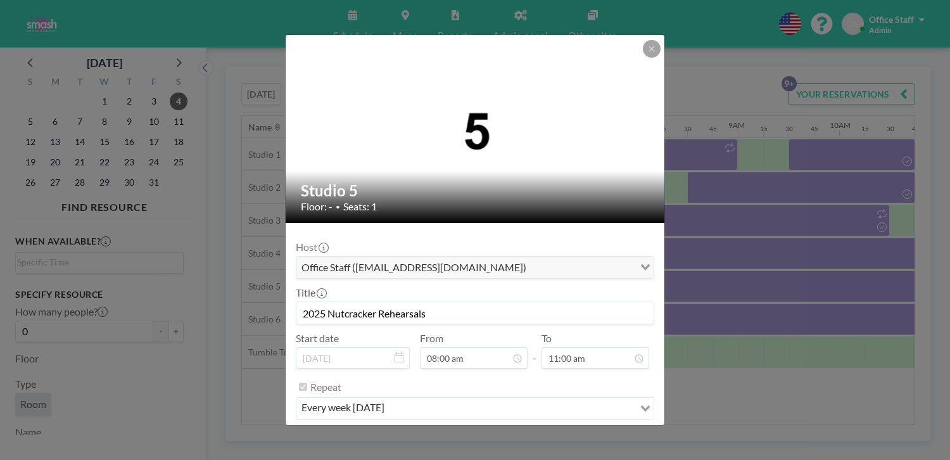
click at [454, 302] on input "2025 Nutcracker Rehearsals" at bounding box center [474, 313] width 357 height 22
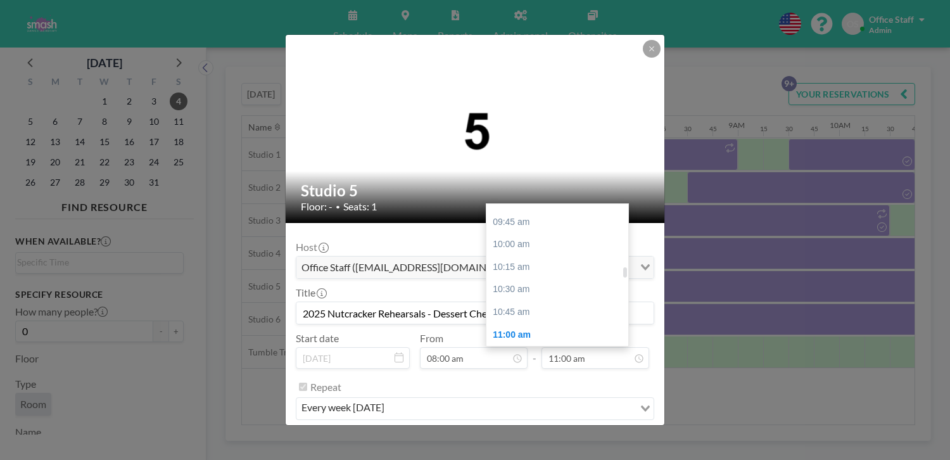
scroll to position [868, 0]
type input "2025 Nutcracker Rehearsals - Dessert Chefs, Gumdrop Sweeties"
click at [517, 306] on div "10:45 am" at bounding box center [557, 317] width 142 height 23
type input "10:45 am"
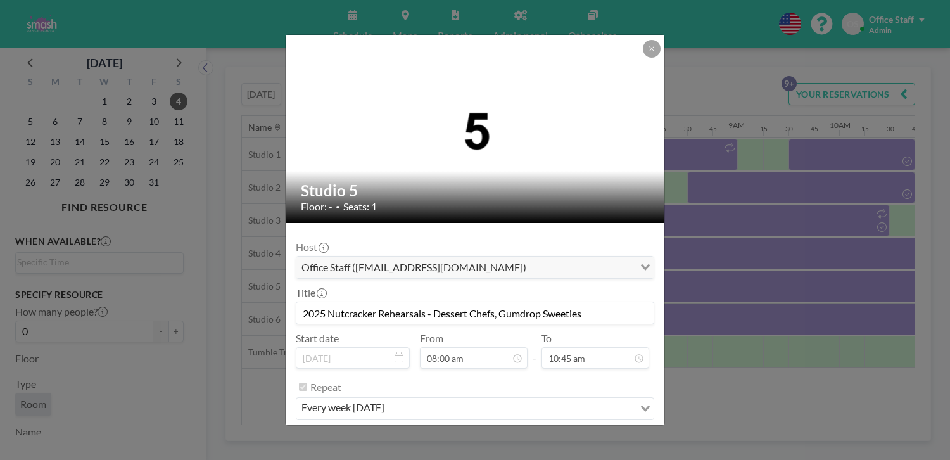
scroll to position [870, 0]
click at [578, 430] on button "SAVE CHANGES" at bounding box center [614, 441] width 80 height 22
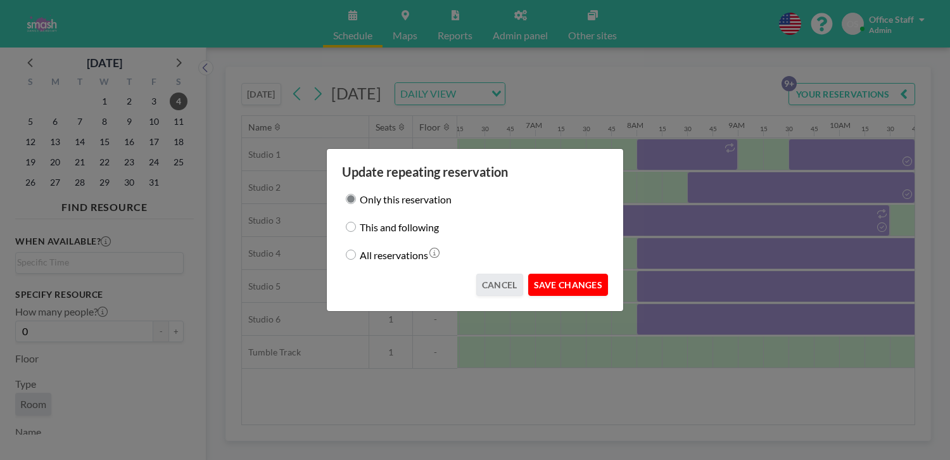
click at [544, 274] on button "SAVE CHANGES" at bounding box center [568, 285] width 80 height 22
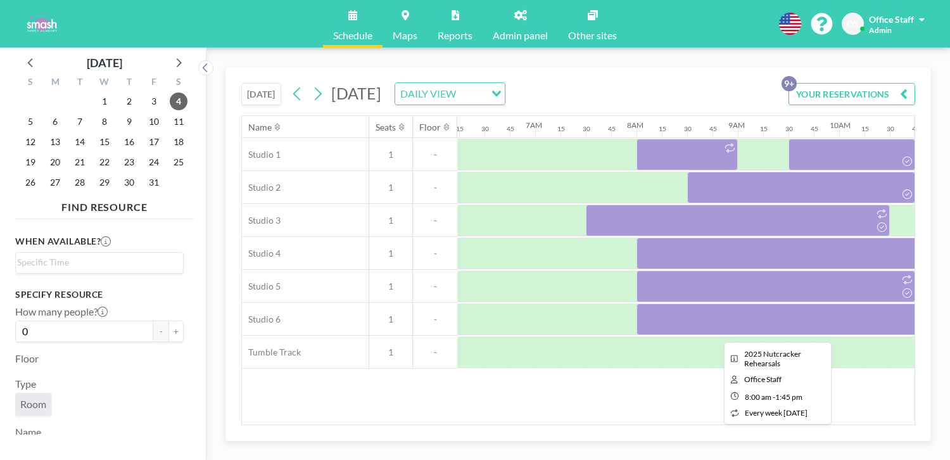
click at [637, 303] on div at bounding box center [928, 319] width 583 height 32
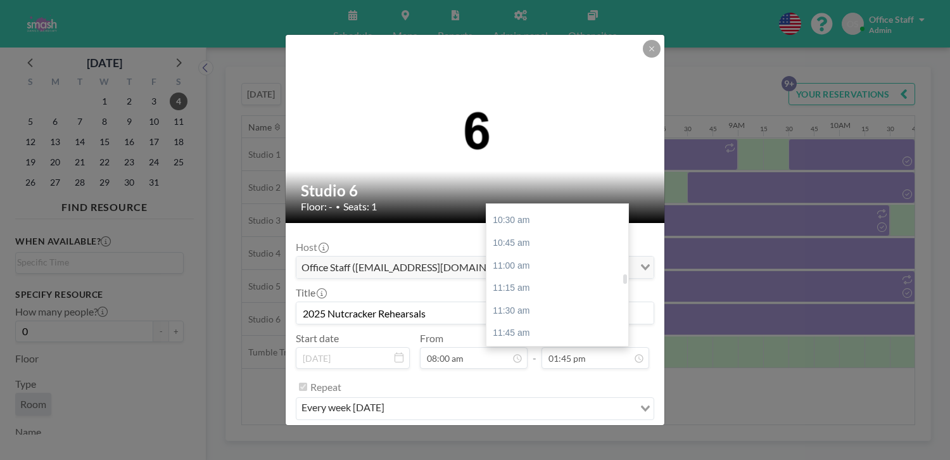
scroll to position [935, 0]
click at [509, 351] on div "12:00 pm" at bounding box center [557, 362] width 142 height 23
type input "12:00 pm"
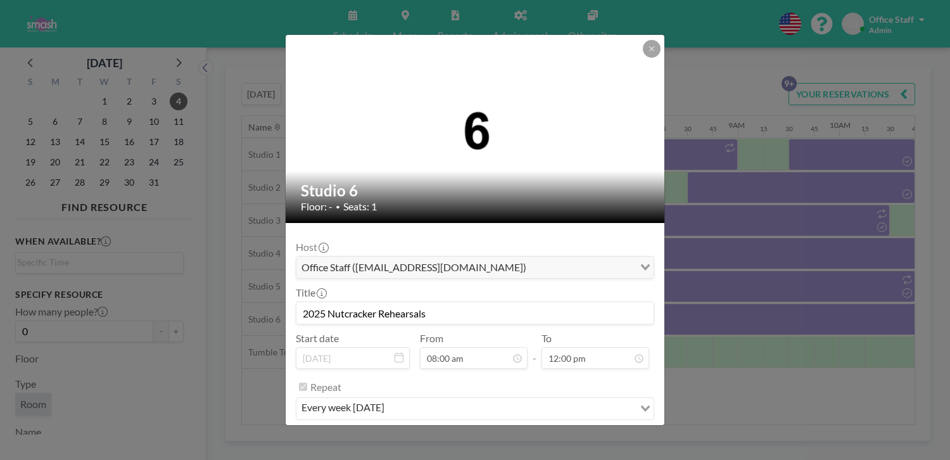
click at [453, 302] on input "2025 Nutcracker Rehearsals" at bounding box center [474, 313] width 357 height 22
click at [561, 302] on input "2025 Nutcracker Rehearsals - Party Girls, Young Clara, Rock Candy, Evergreen Bo…" at bounding box center [474, 313] width 357 height 22
type input "2025 Nutcracker Rehearsals - Party Girls, Young Clara, Rock Candy, Evergreen Bo…"
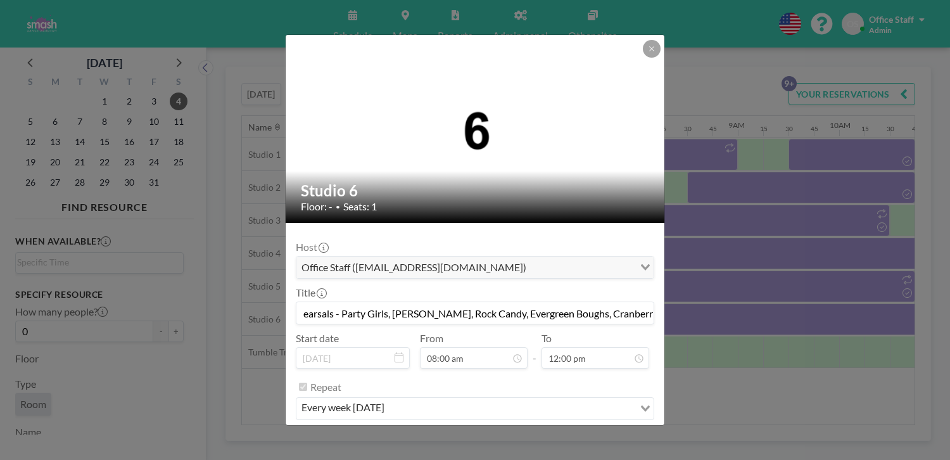
scroll to position [0, 0]
click at [592, 430] on button "SAVE CHANGES" at bounding box center [614, 441] width 80 height 22
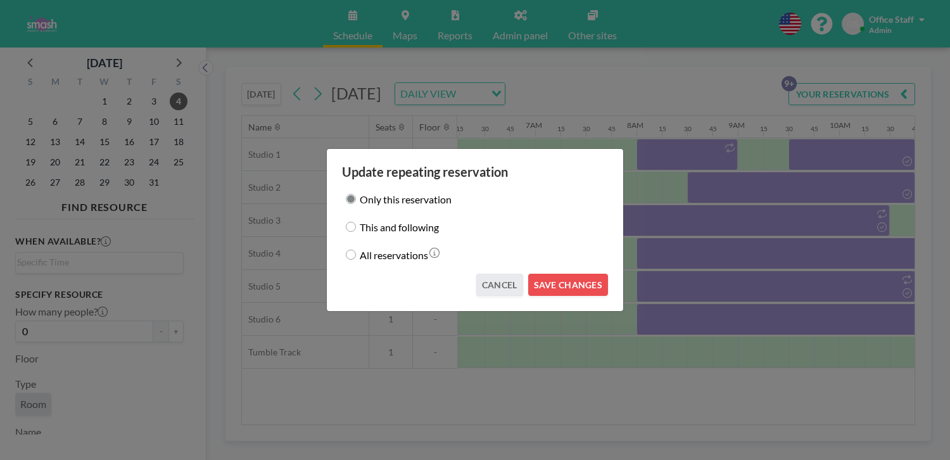
click at [549, 265] on div "Only this reservation This and following All reservations CANCEL SAVE CHANGES" at bounding box center [475, 238] width 266 height 116
click at [547, 274] on button "SAVE CHANGES" at bounding box center [568, 285] width 80 height 22
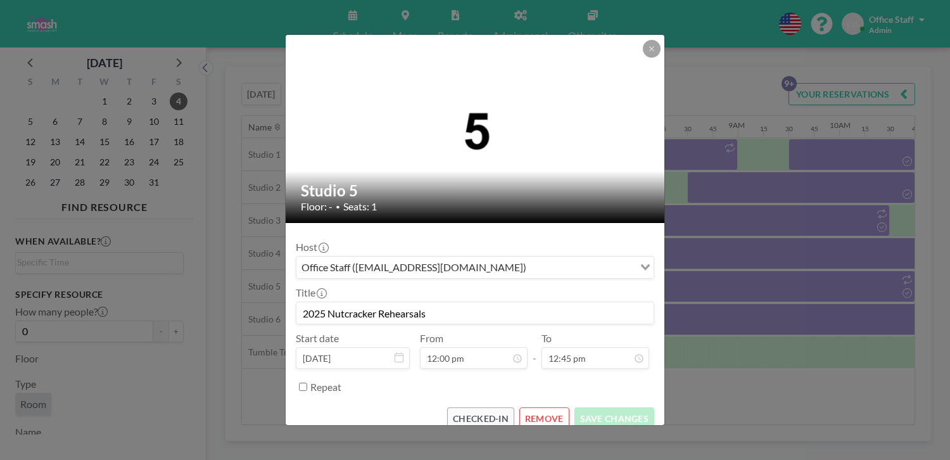
click at [538, 407] on button "REMOVE" at bounding box center [544, 418] width 50 height 22
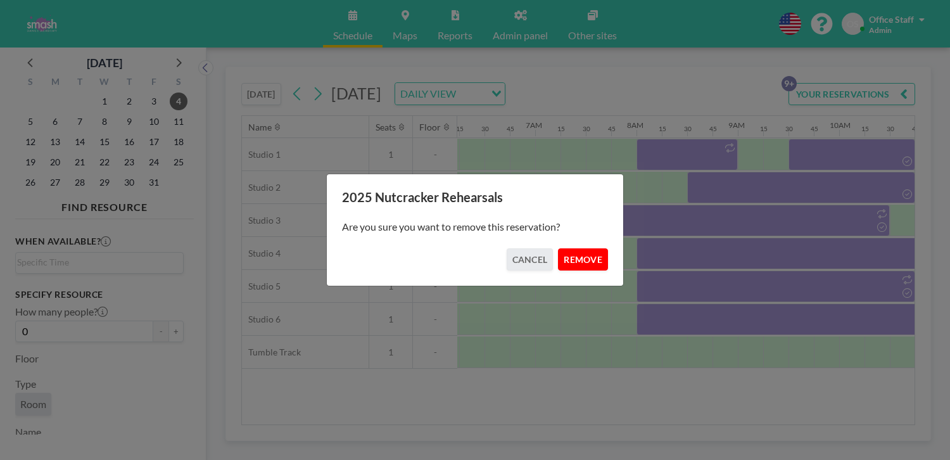
click at [562, 254] on button "REMOVE" at bounding box center [583, 259] width 50 height 22
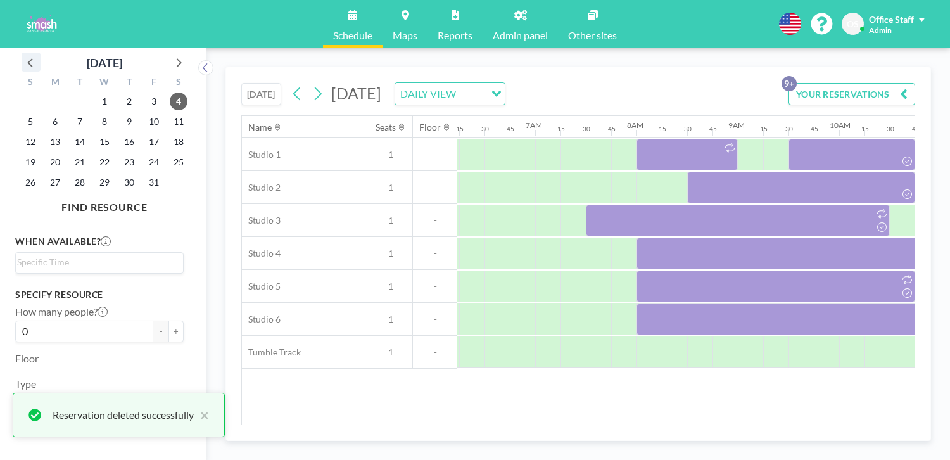
click at [23, 55] on icon at bounding box center [31, 62] width 16 height 16
click at [170, 153] on span "27" at bounding box center [179, 162] width 18 height 18
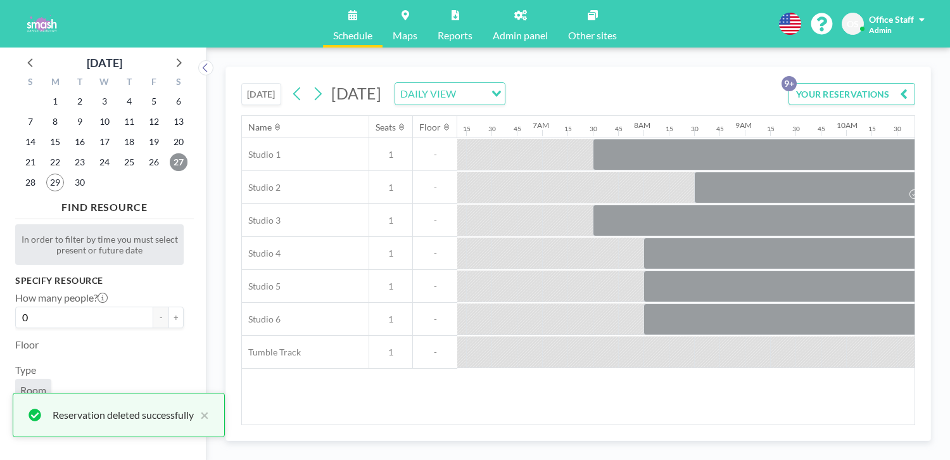
scroll to position [0, 638]
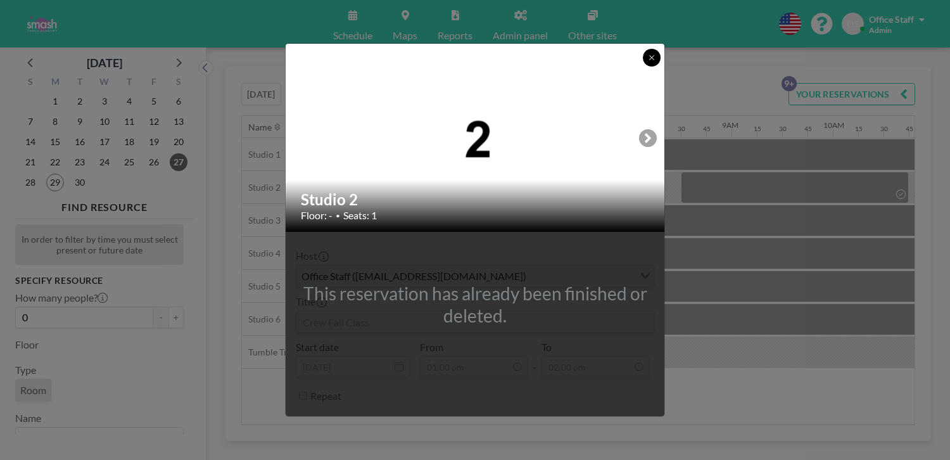
click at [648, 61] on icon at bounding box center [652, 58] width 8 height 8
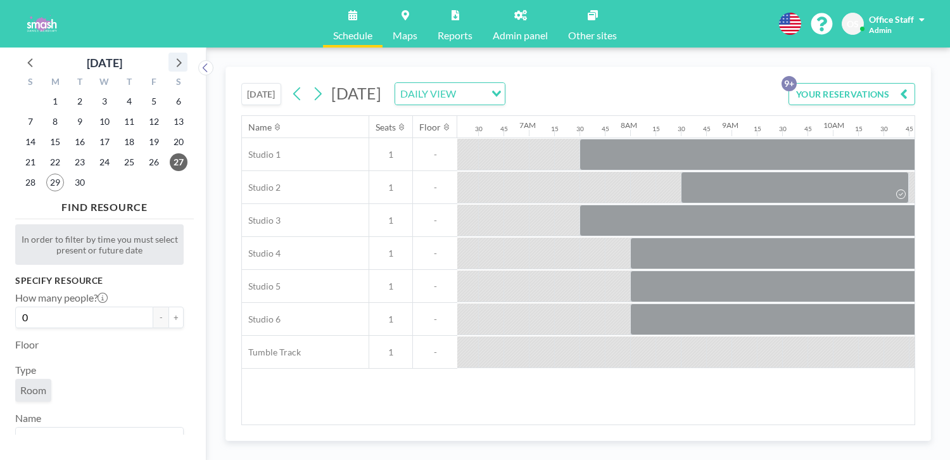
click at [170, 54] on icon at bounding box center [178, 62] width 16 height 16
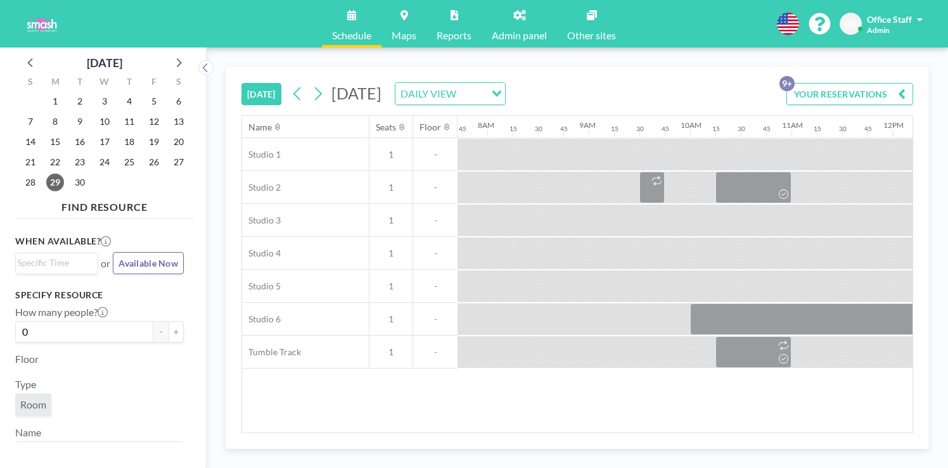
scroll to position [0, 782]
click at [177, 58] on icon at bounding box center [179, 62] width 5 height 9
click at [170, 97] on span "4" at bounding box center [179, 101] width 18 height 18
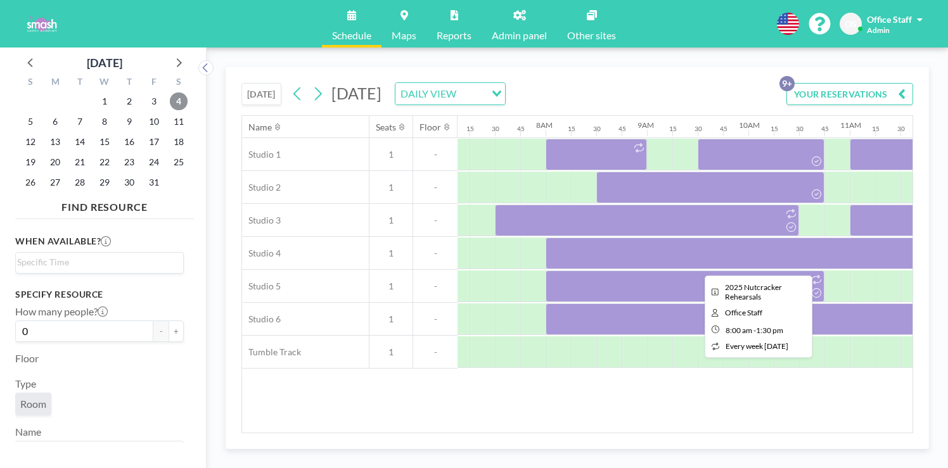
scroll to position [0, 733]
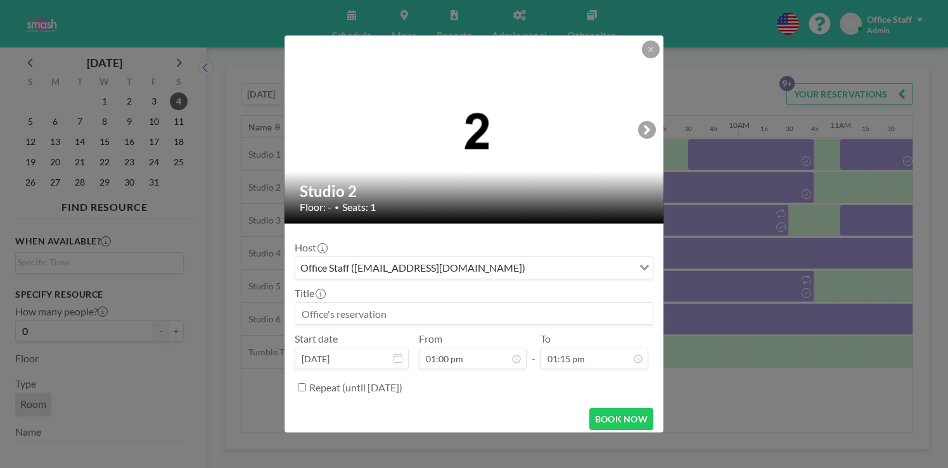
click at [374, 303] on input at bounding box center [473, 314] width 357 height 22
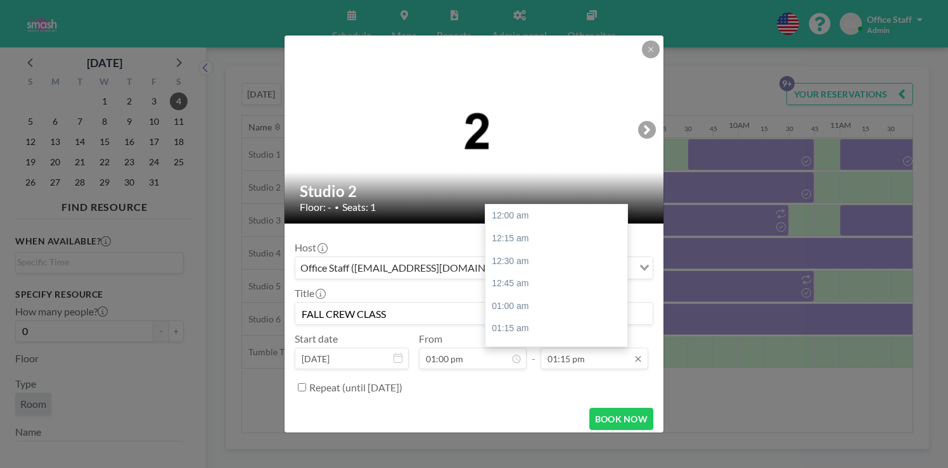
scroll to position [1072, 0]
type input "FALL CREW CLASS"
click at [511, 396] on div "02:00 pm" at bounding box center [556, 407] width 142 height 23
type input "02:00 pm"
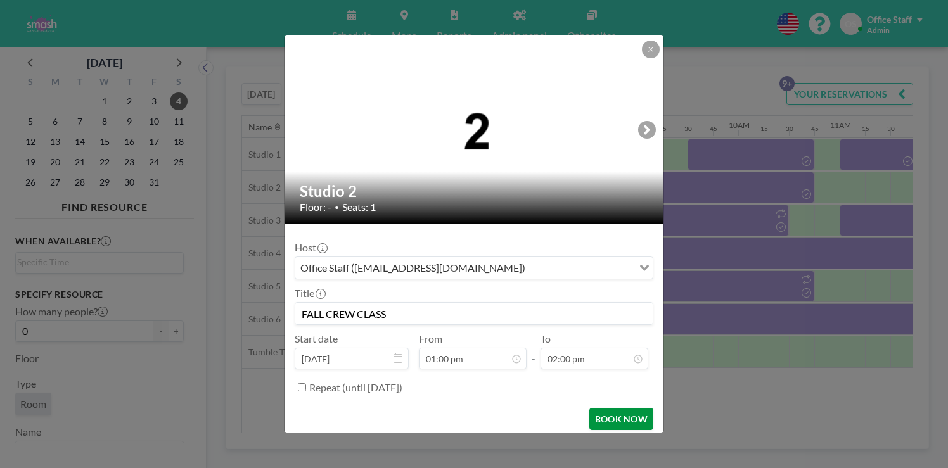
click at [602, 408] on button "BOOK NOW" at bounding box center [621, 419] width 64 height 22
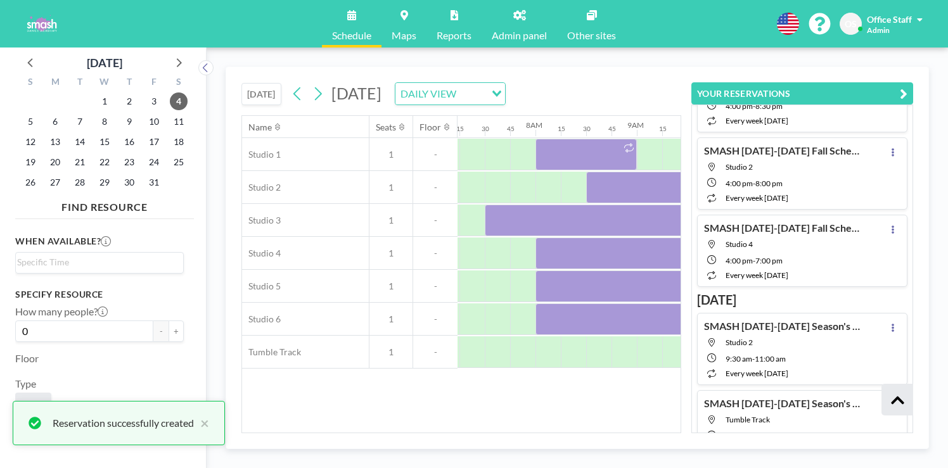
scroll to position [377, 0]
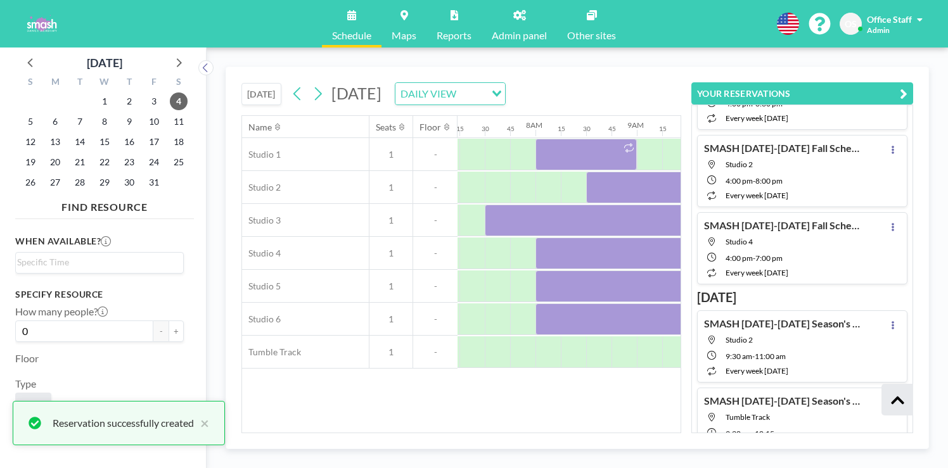
click at [907, 86] on icon "button" at bounding box center [903, 93] width 8 height 15
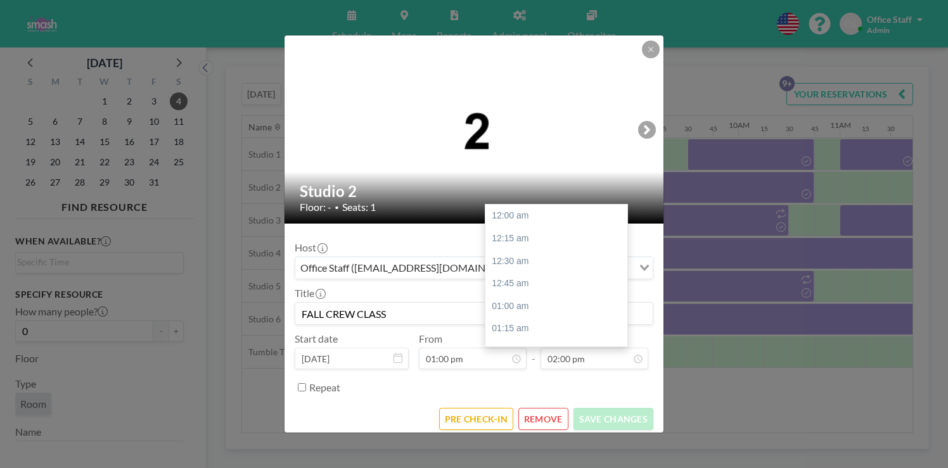
scroll to position [1132, 0]
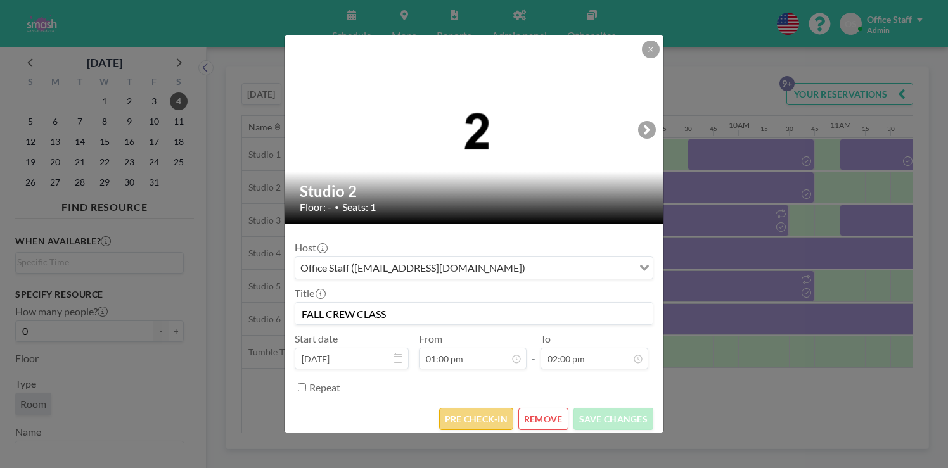
click at [478, 408] on button "PRE CHECK-IN" at bounding box center [476, 419] width 74 height 22
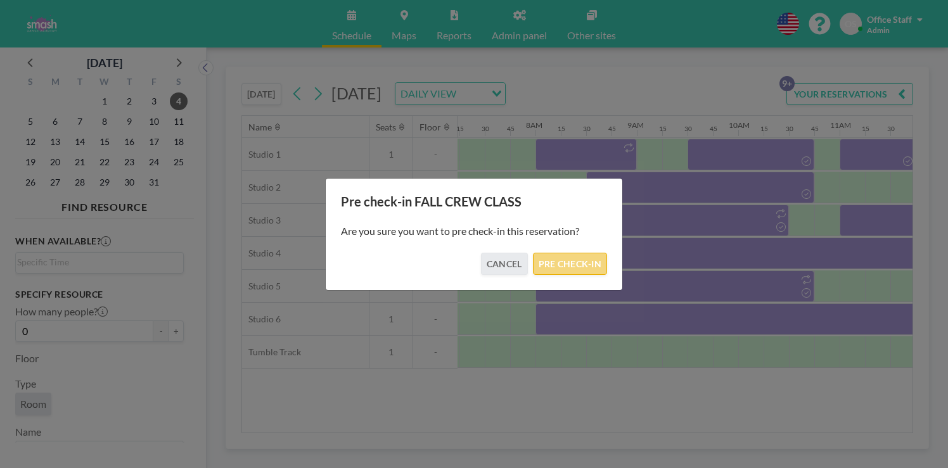
click at [562, 257] on button "PRE CHECK-IN" at bounding box center [570, 264] width 74 height 22
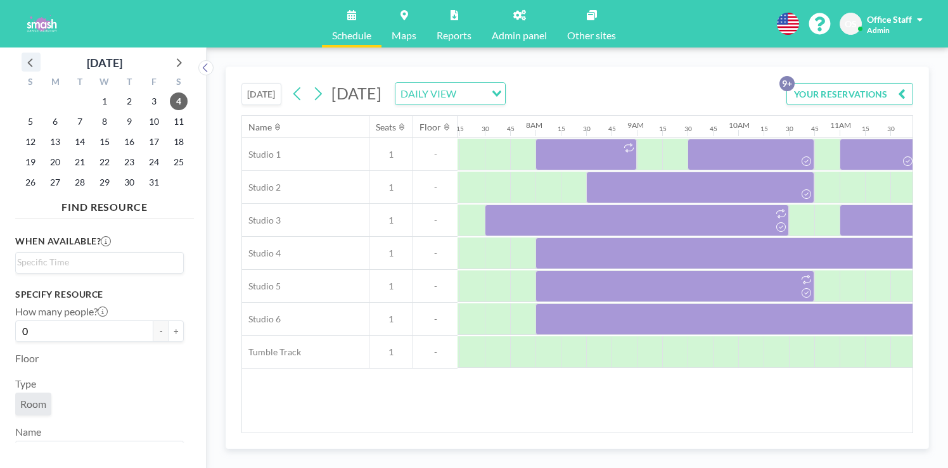
click at [27, 58] on icon at bounding box center [29, 62] width 5 height 9
click at [46, 92] on span "1" at bounding box center [55, 101] width 18 height 18
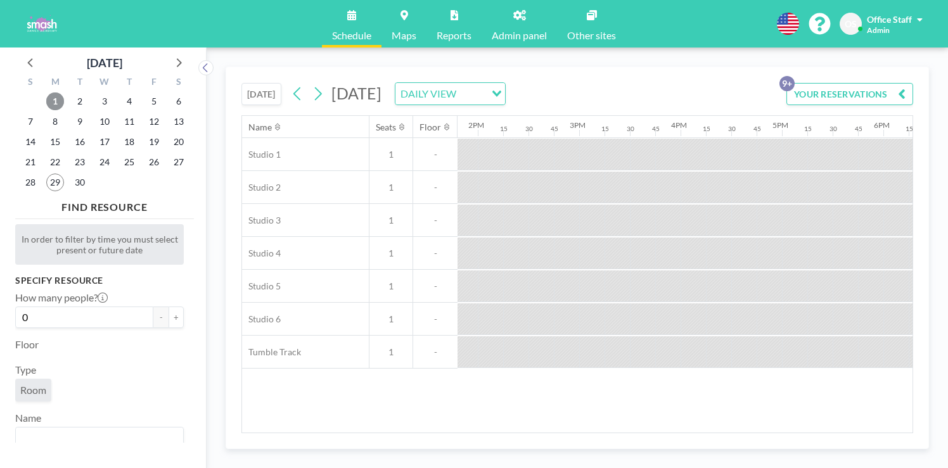
scroll to position [0, 1431]
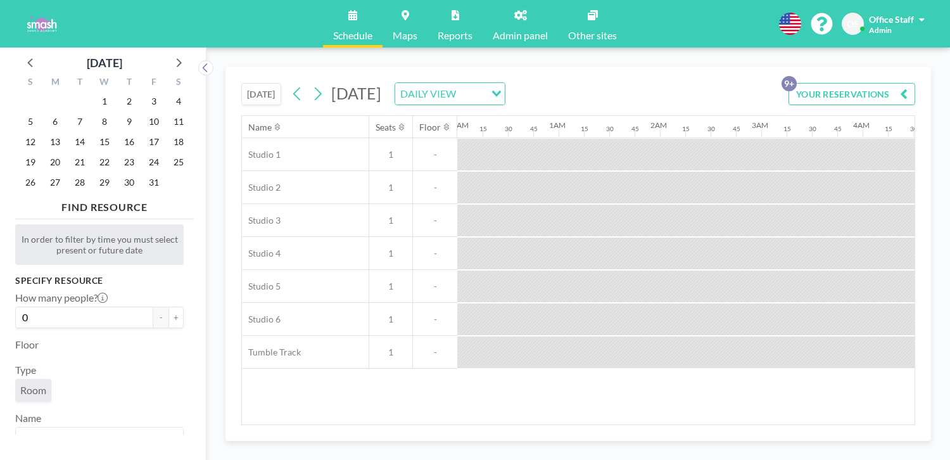
scroll to position [0, 638]
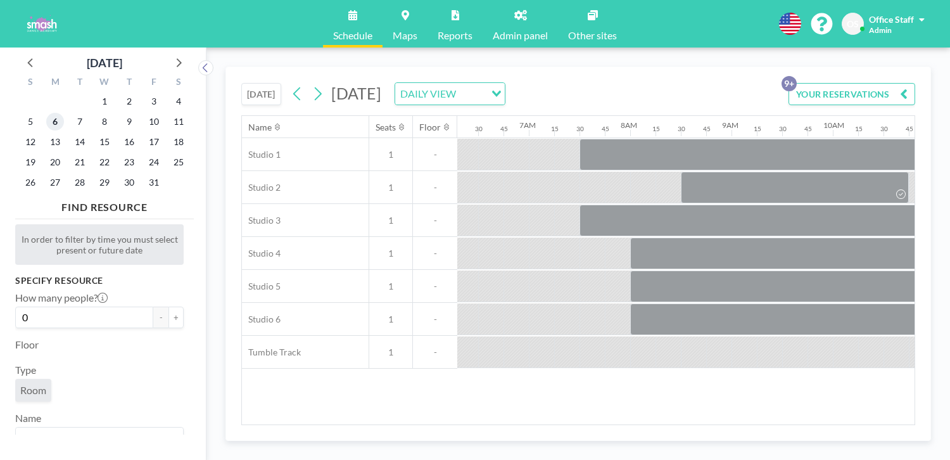
click at [46, 113] on span "6" at bounding box center [55, 122] width 18 height 18
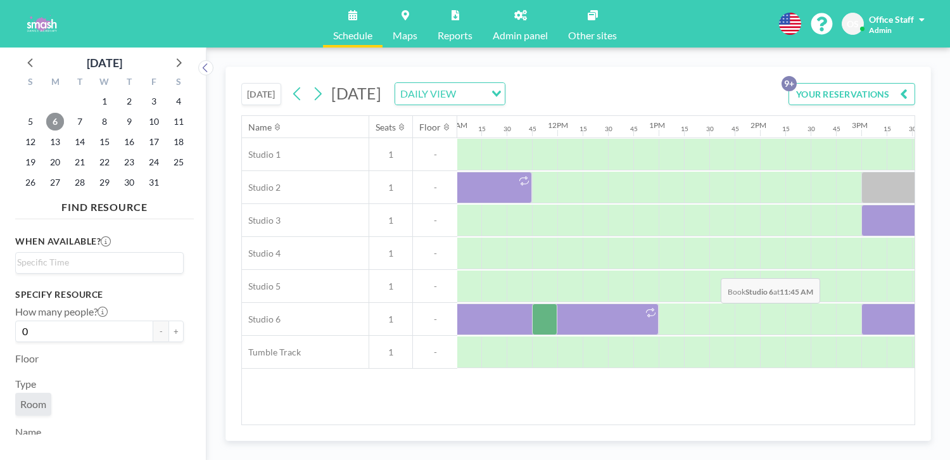
scroll to position [0, 1246]
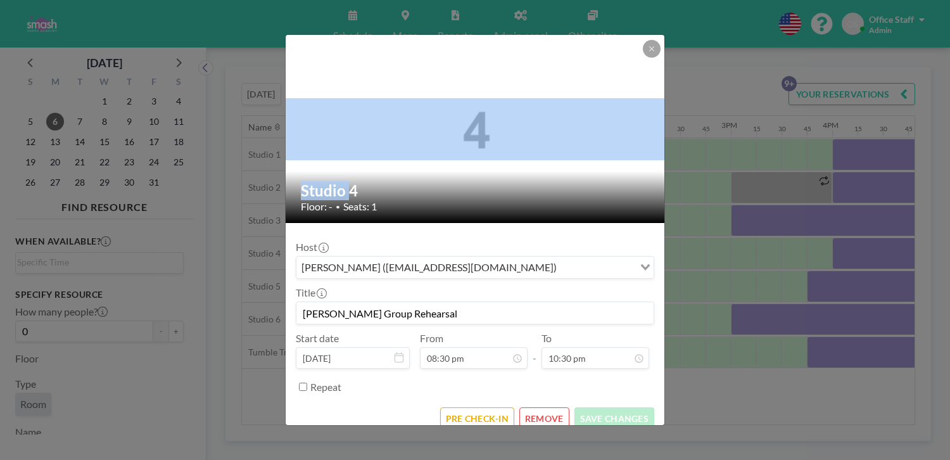
click at [851, 202] on div "Studio 4 Floor: - • Seats: 1 Host [PERSON_NAME] ([EMAIL_ADDRESS][DOMAIN_NAME]) …" at bounding box center [475, 230] width 950 height 460
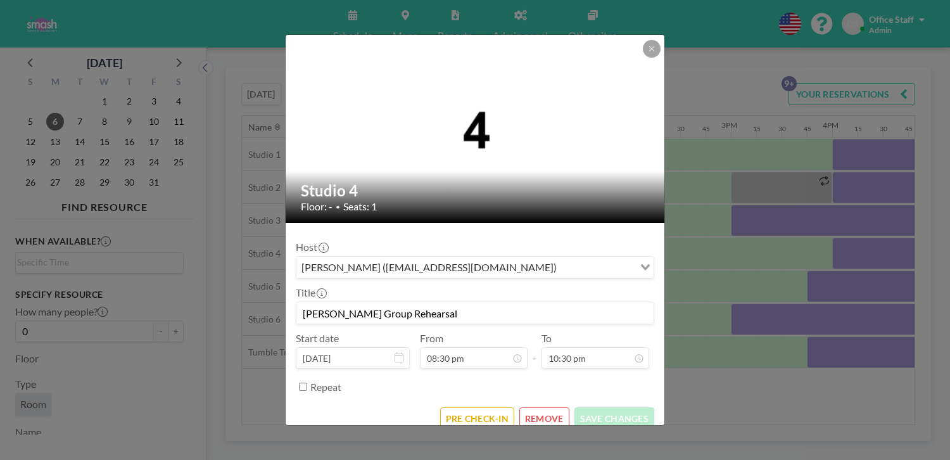
drag, startPoint x: 399, startPoint y: 292, endPoint x: 327, endPoint y: 290, distance: 72.2
click at [327, 290] on form "Host [PERSON_NAME] ([EMAIL_ADDRESS][DOMAIN_NAME]) Loading... Title [PERSON_NAME…" at bounding box center [475, 331] width 379 height 217
click at [648, 53] on icon at bounding box center [652, 49] width 8 height 8
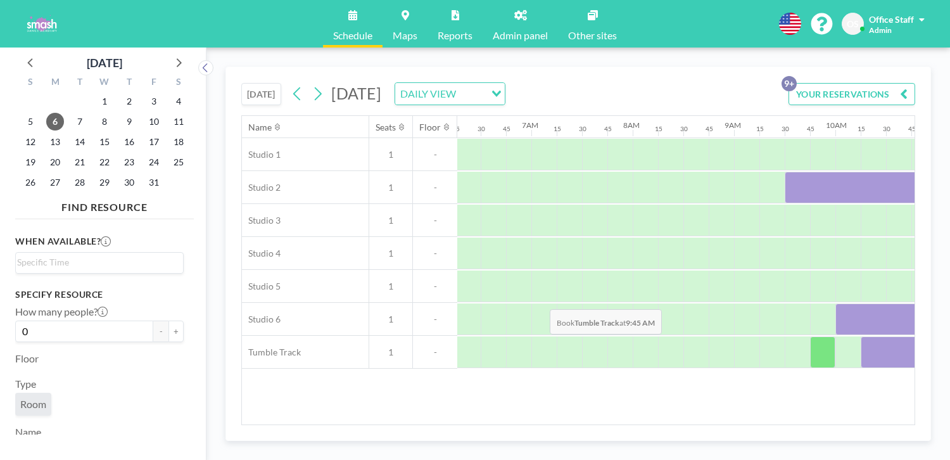
scroll to position [0, 637]
click at [145, 92] on span "3" at bounding box center [154, 101] width 18 height 18
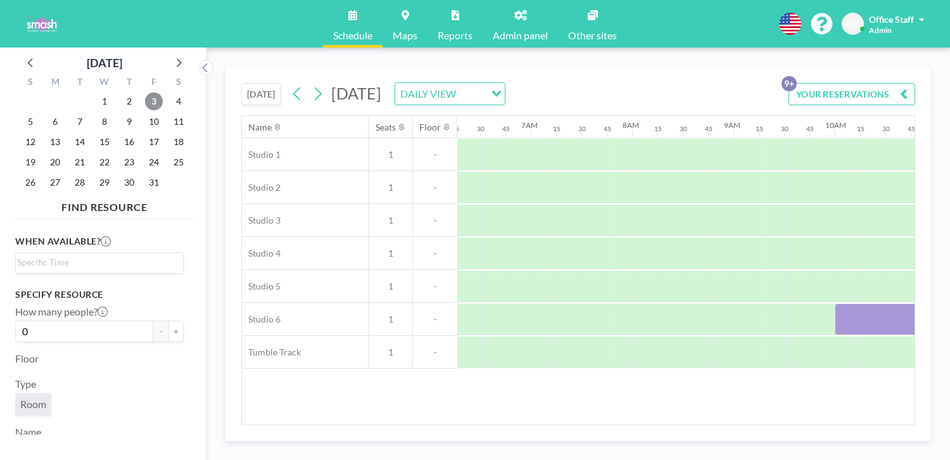
scroll to position [0, 638]
